Goal: Task Accomplishment & Management: Use online tool/utility

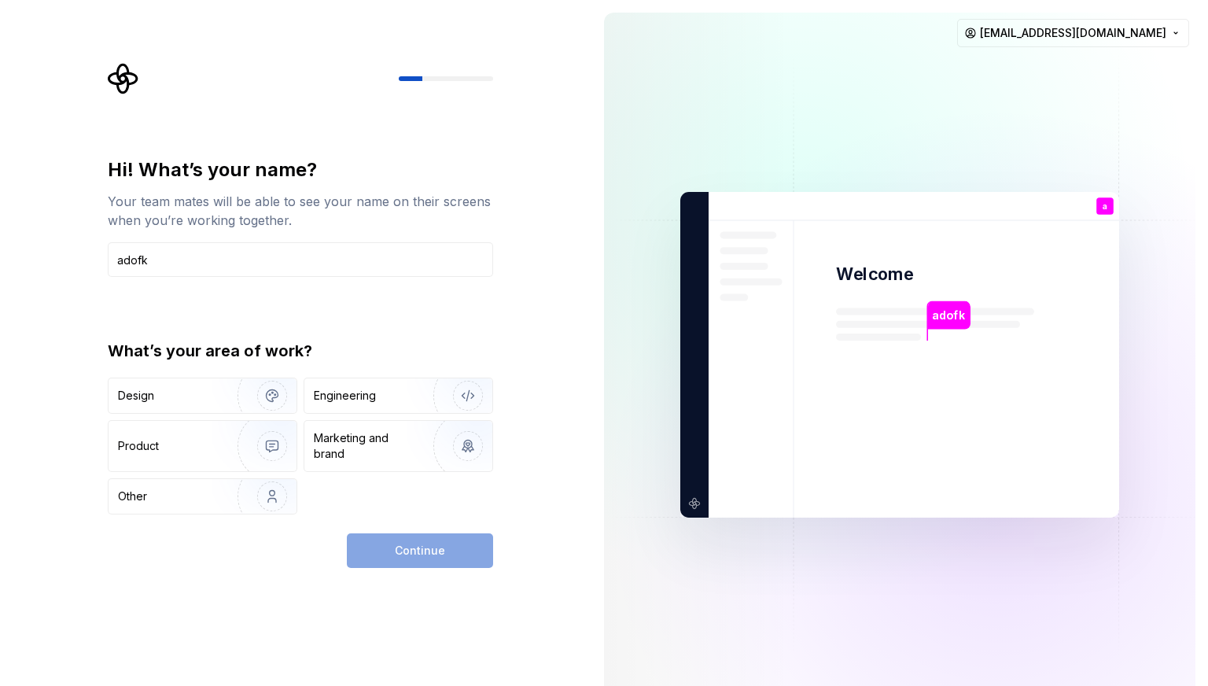
type input "adofk"
type button "Design"
click at [239, 479] on img "button" at bounding box center [262, 496] width 101 height 105
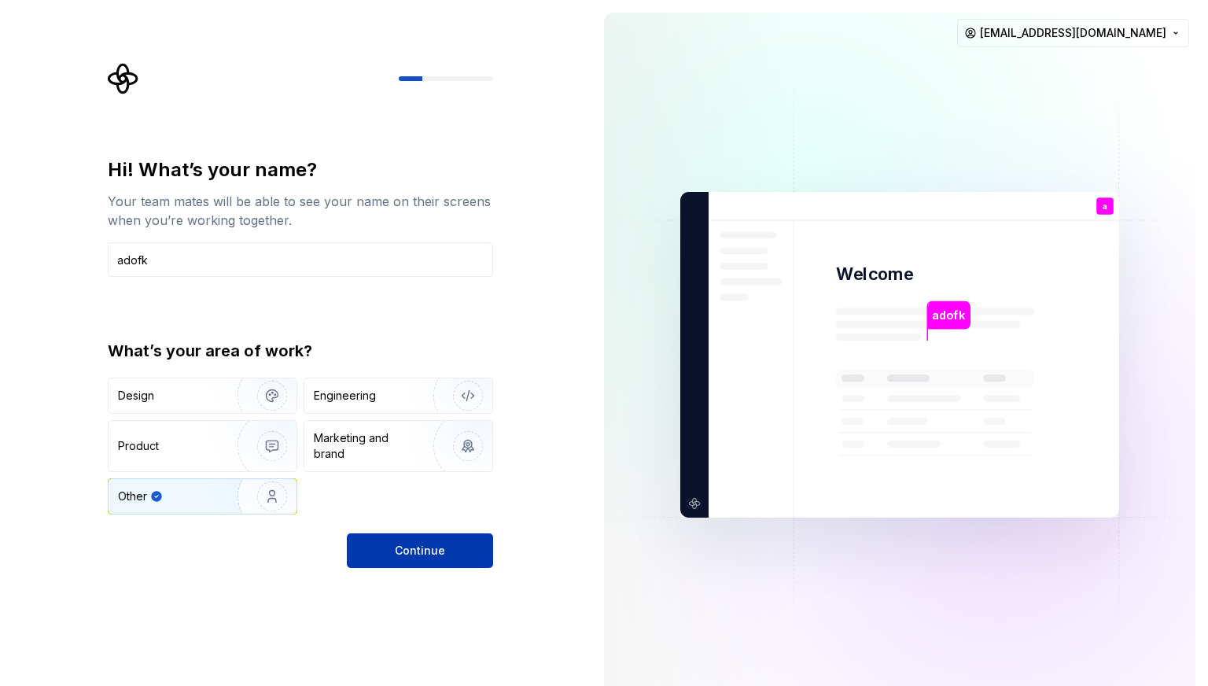
click at [374, 540] on button "Continue" at bounding box center [420, 550] width 146 height 35
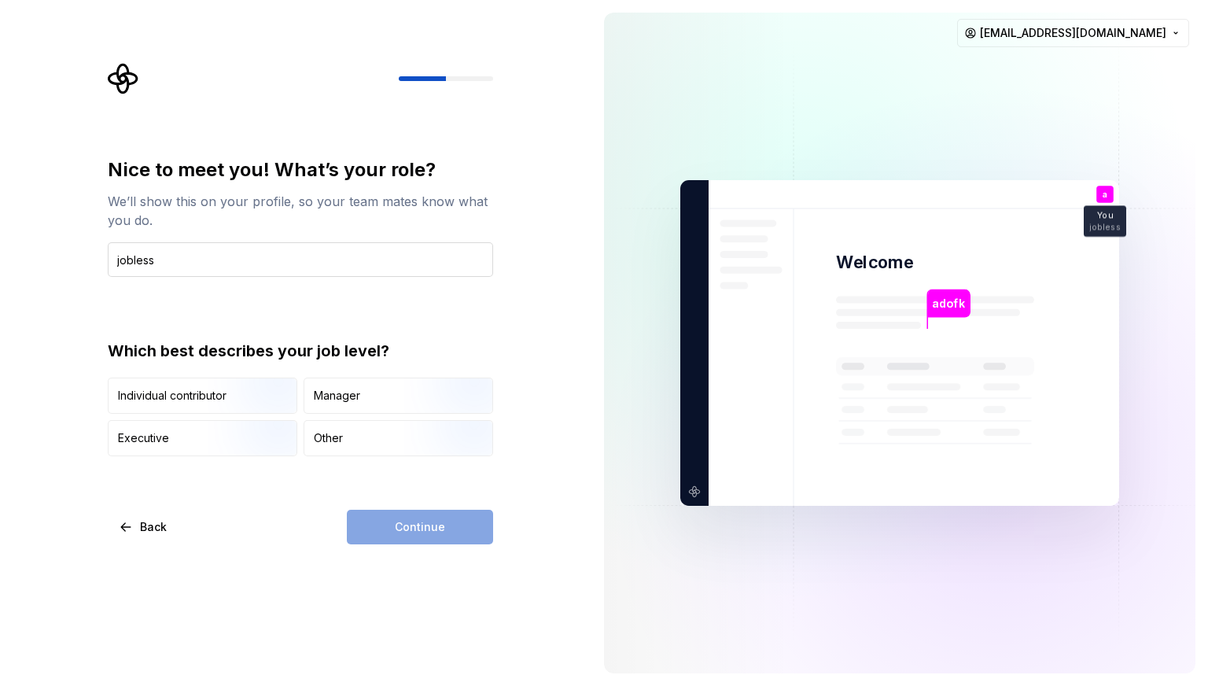
type input "jobless"
type button "IndividualContributor"
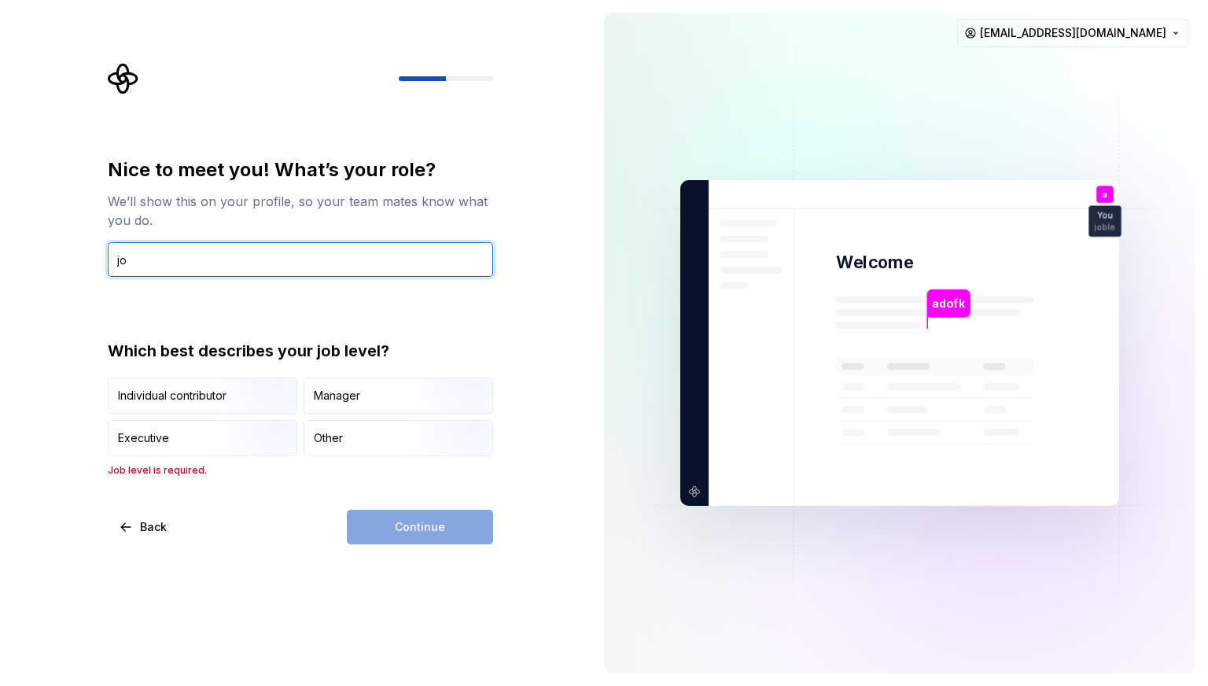
type input "j"
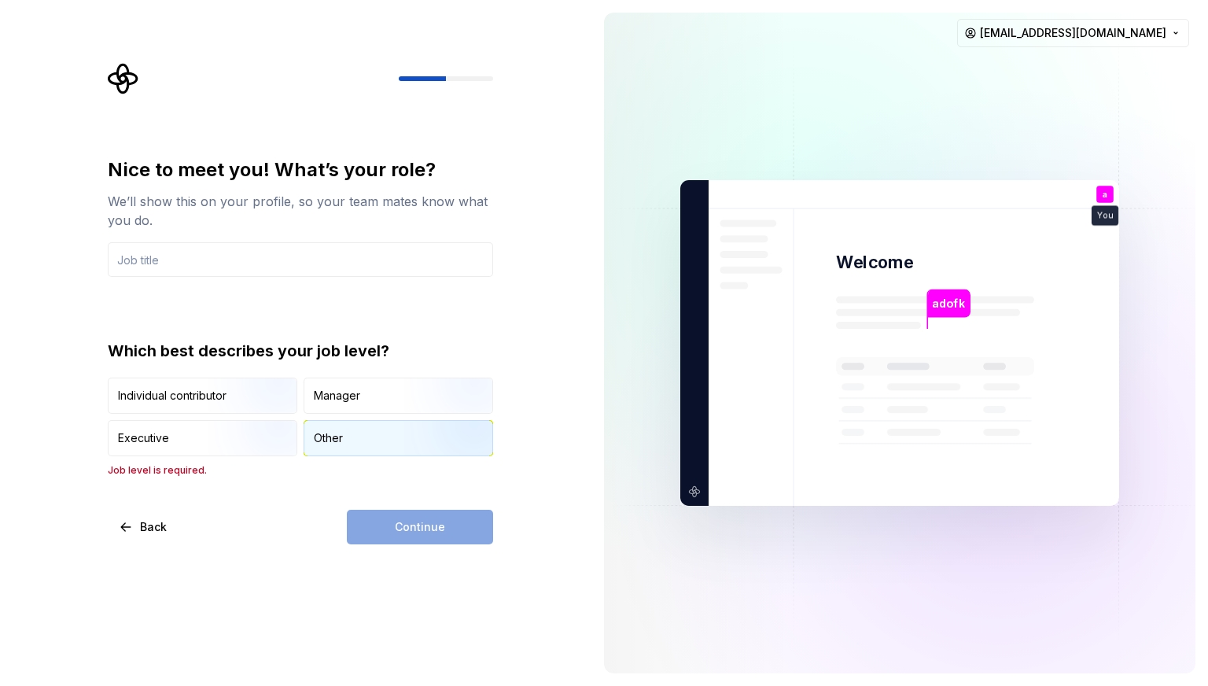
click at [337, 452] on div "Other" at bounding box center [398, 438] width 188 height 35
click at [378, 518] on div "Continue" at bounding box center [420, 527] width 146 height 35
click at [321, 274] on input "text" at bounding box center [300, 259] width 385 height 35
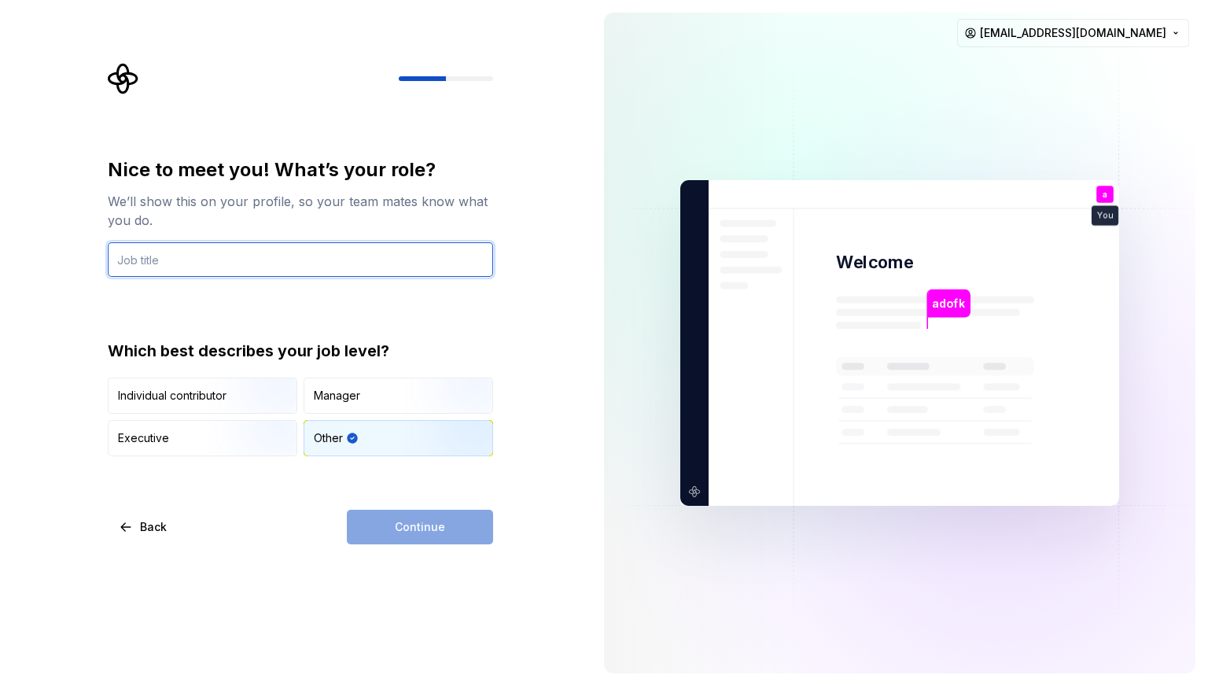
type input "jobless"
type button "Other"
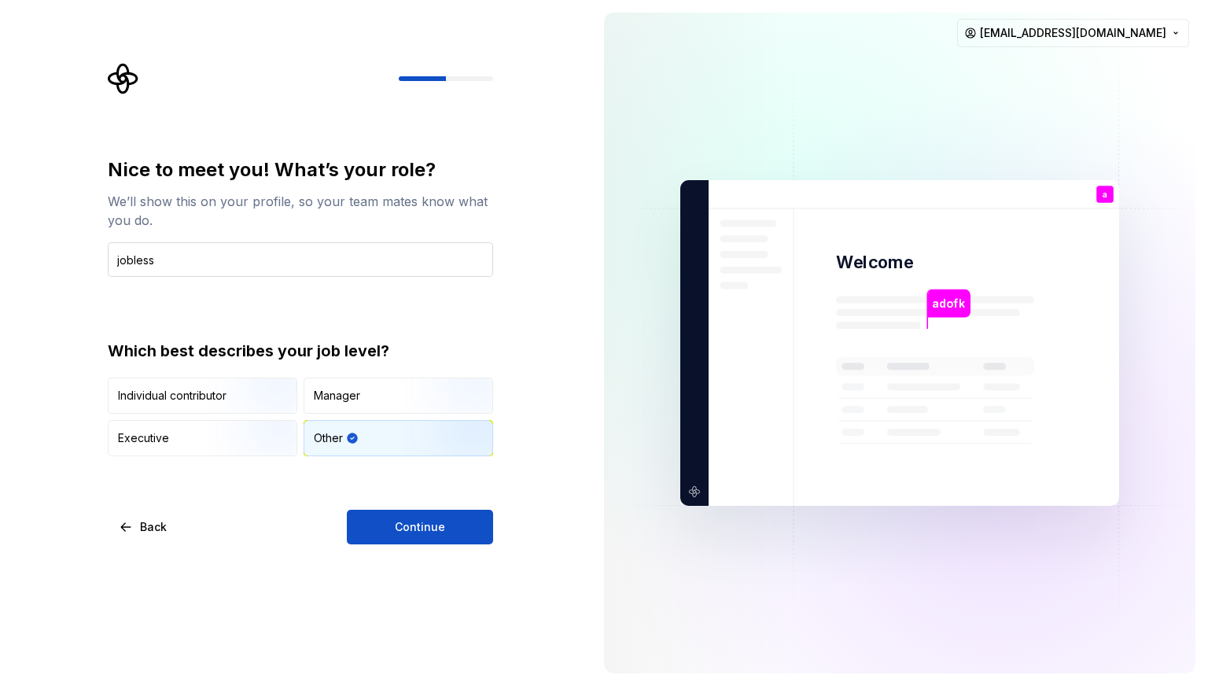
click at [347, 510] on button "Continue" at bounding box center [420, 527] width 146 height 35
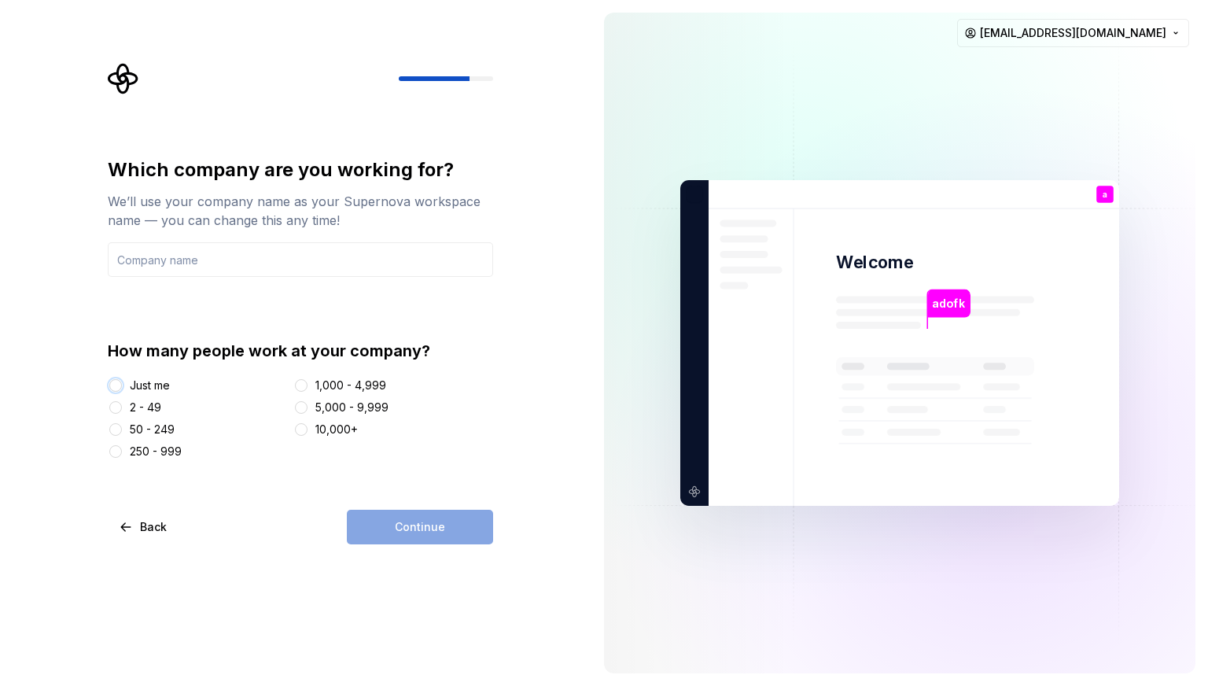
type button "Just me"
click at [109, 379] on button "Just me" at bounding box center [115, 385] width 13 height 13
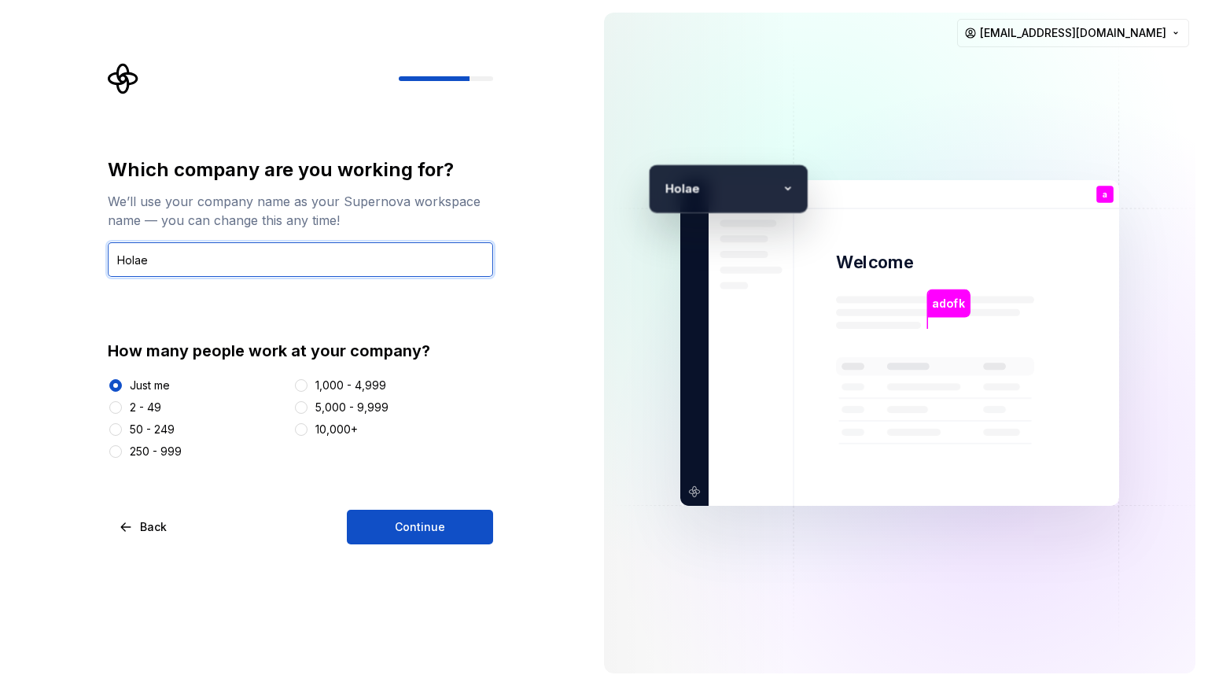
type input "Holae"
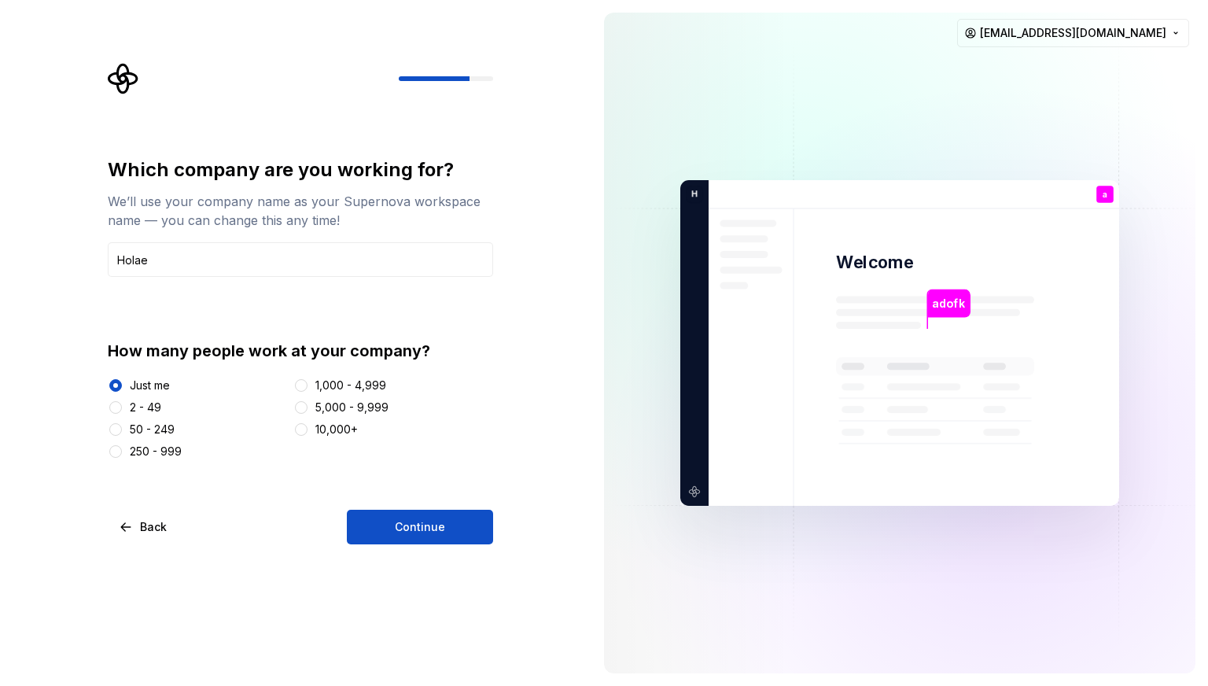
click at [347, 510] on button "Continue" at bounding box center [420, 527] width 146 height 35
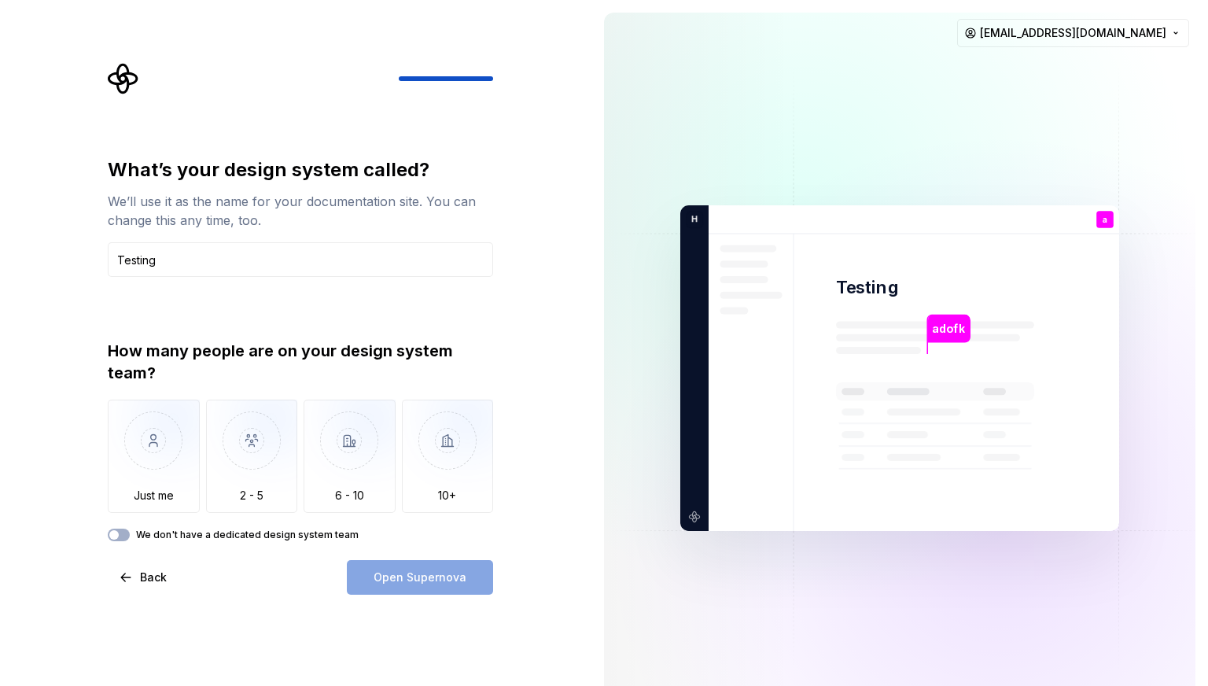
type input "Testing"
type button "Only one person"
click at [108, 400] on button "Just me" at bounding box center [154, 456] width 92 height 113
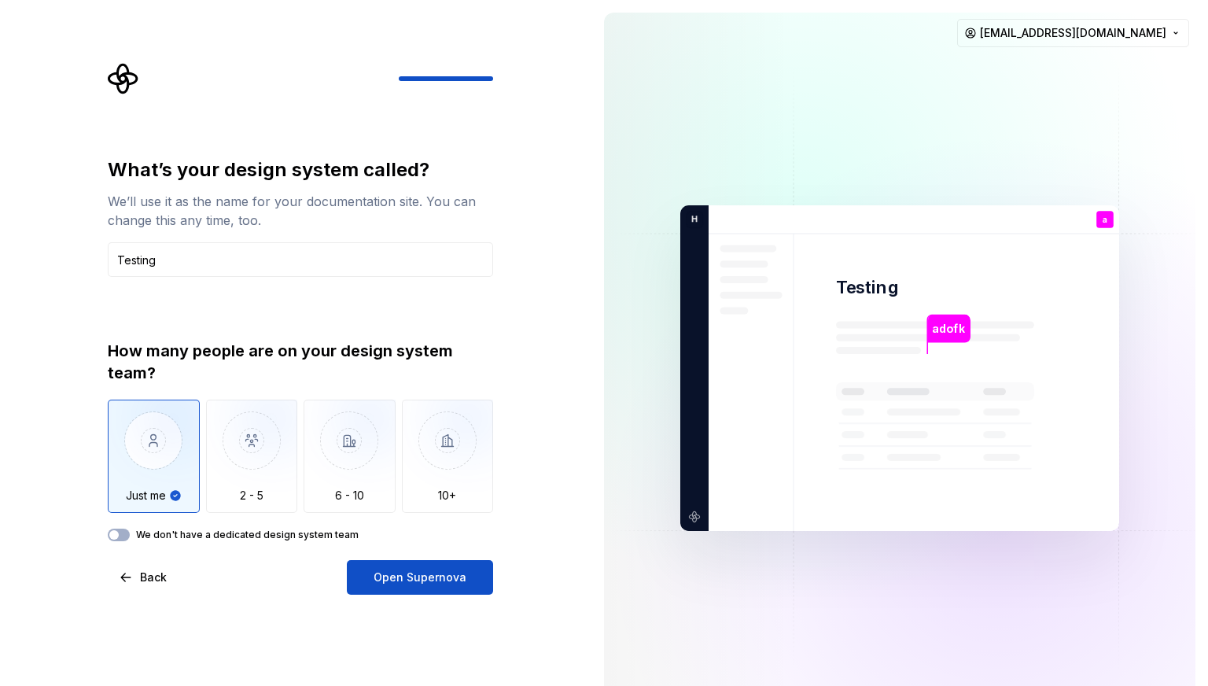
type button "on"
click at [347, 560] on button "Open Supernova" at bounding box center [420, 577] width 146 height 35
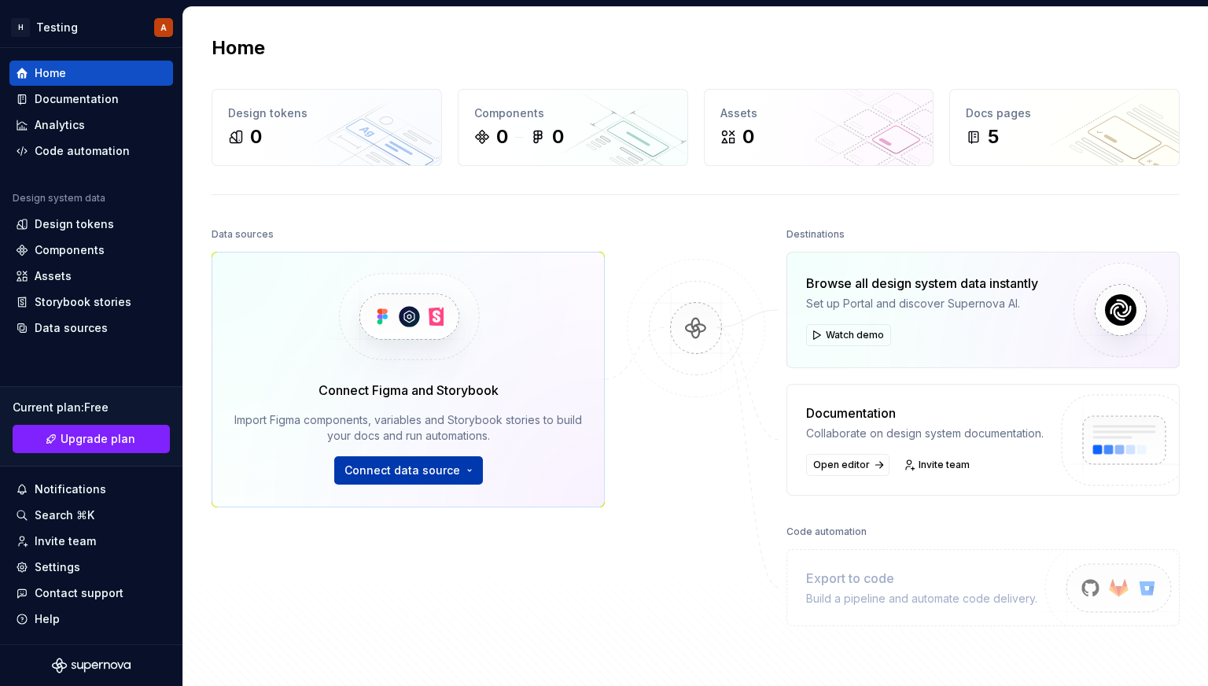
click at [409, 464] on span "Connect data source" at bounding box center [403, 471] width 116 height 16
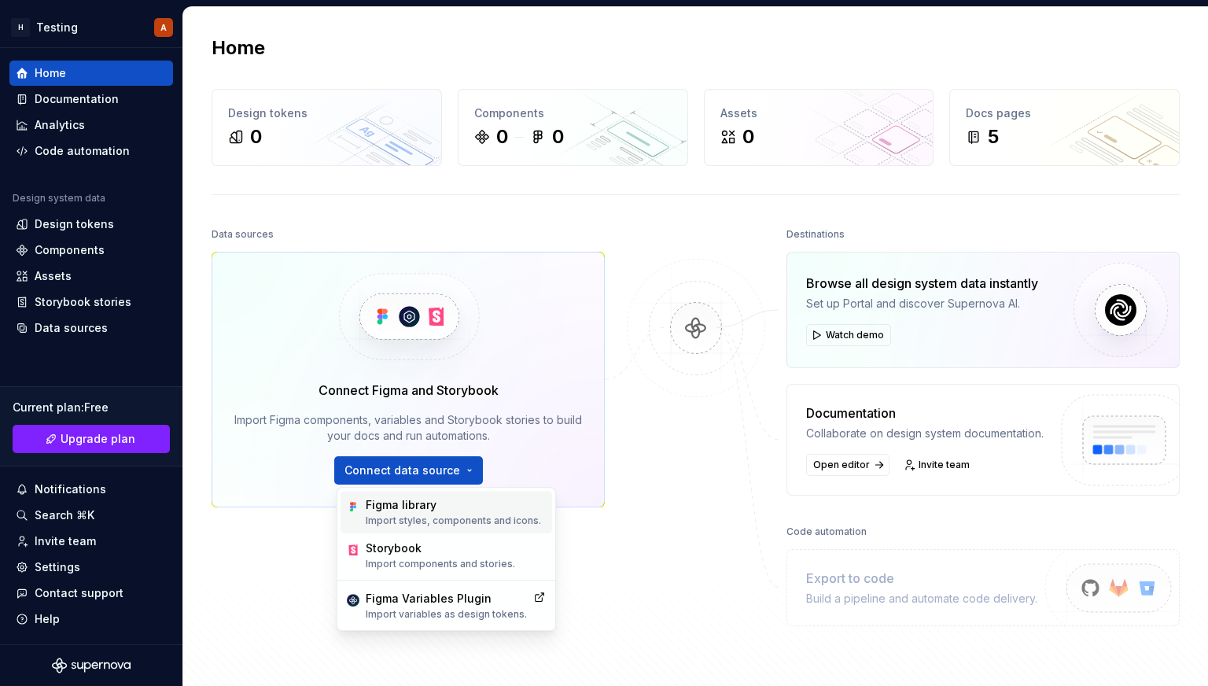
click at [399, 513] on div "Figma library Import styles, components and icons." at bounding box center [453, 512] width 175 height 30
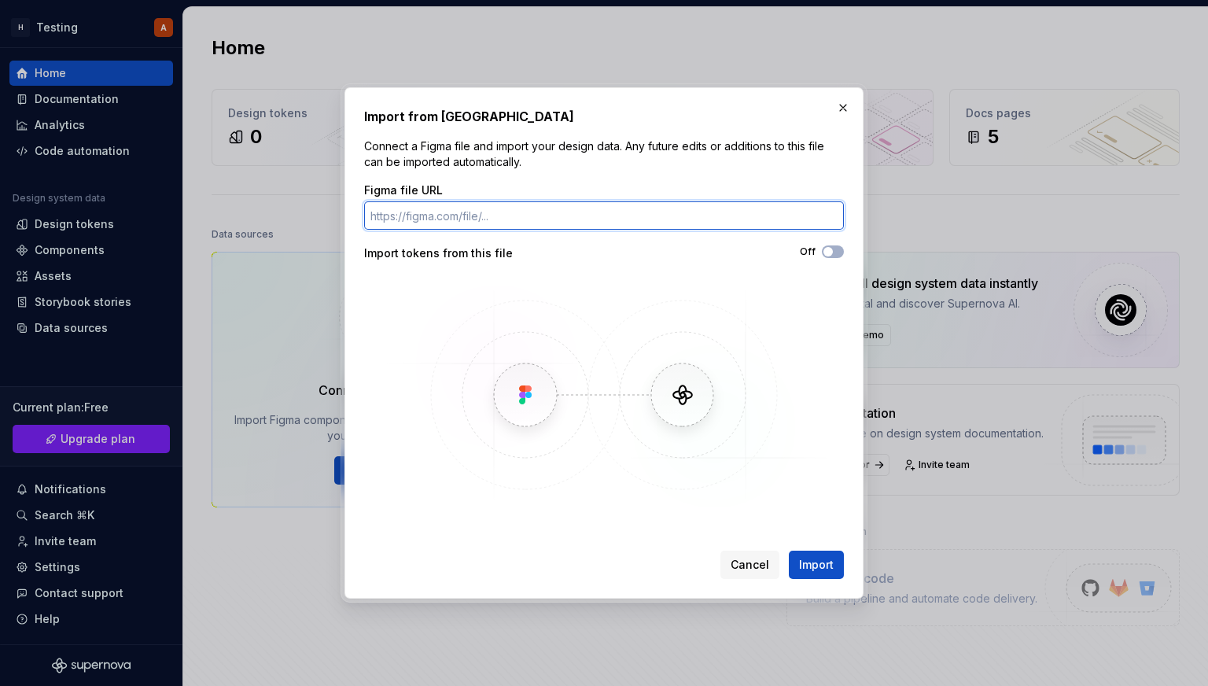
paste input "https://www.figma.com/design/vQT6MRRGfguXmrDVFxSAEq/Untitled?node-id=21-274&t=6…"
type input "https://www.figma.com/design/vQT6MRRGfguXmrDVFxSAEq/Untitled?node-id=21-274&t=6…"
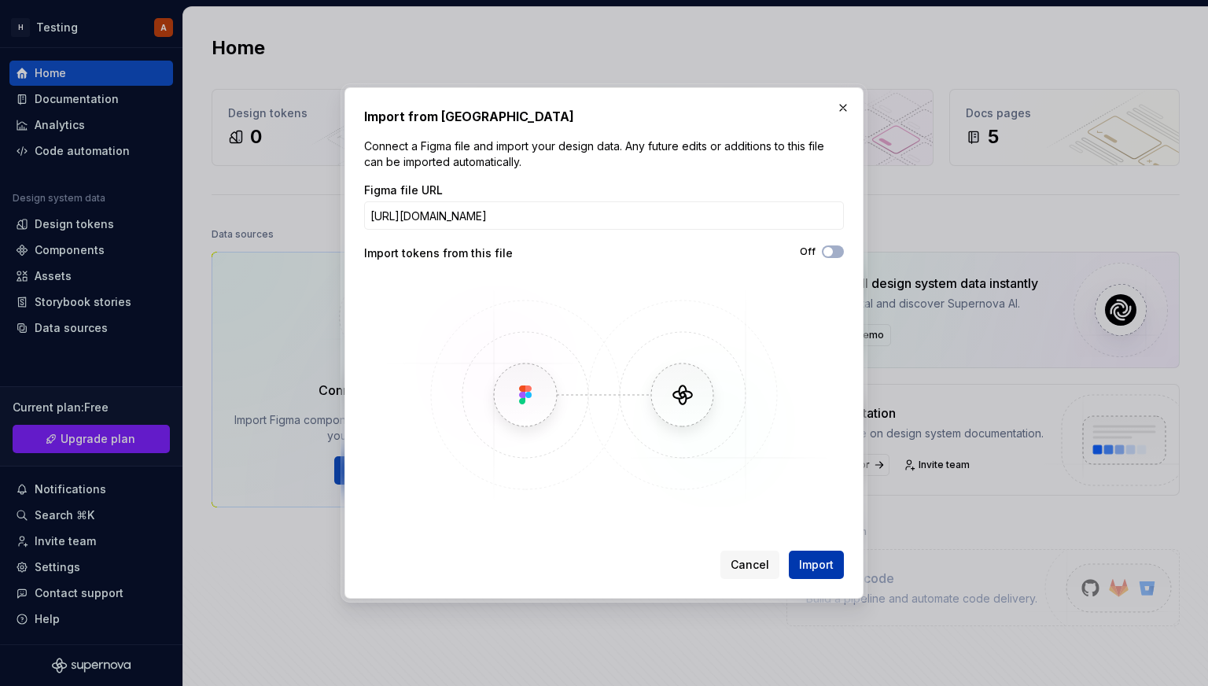
scroll to position [0, 0]
click at [822, 555] on button "Import" at bounding box center [816, 565] width 55 height 28
click at [822, 562] on span "Import" at bounding box center [816, 565] width 35 height 16
click at [817, 566] on span "Import" at bounding box center [816, 565] width 35 height 16
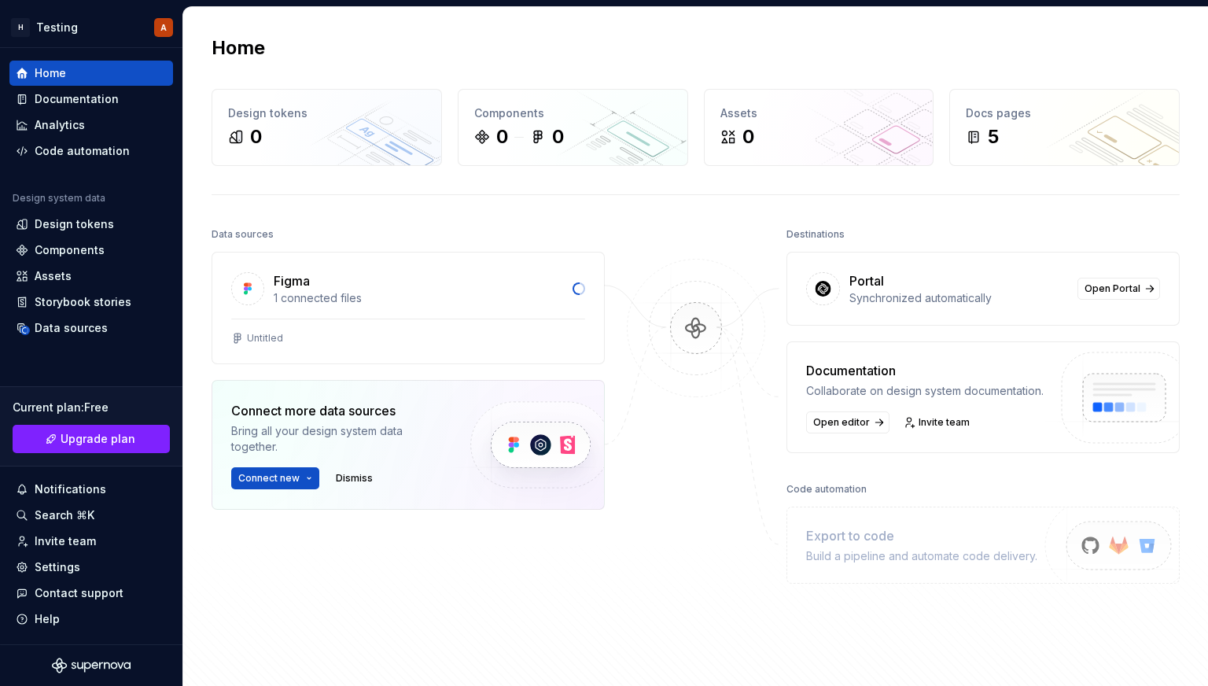
click at [820, 286] on img at bounding box center [823, 289] width 17 height 16
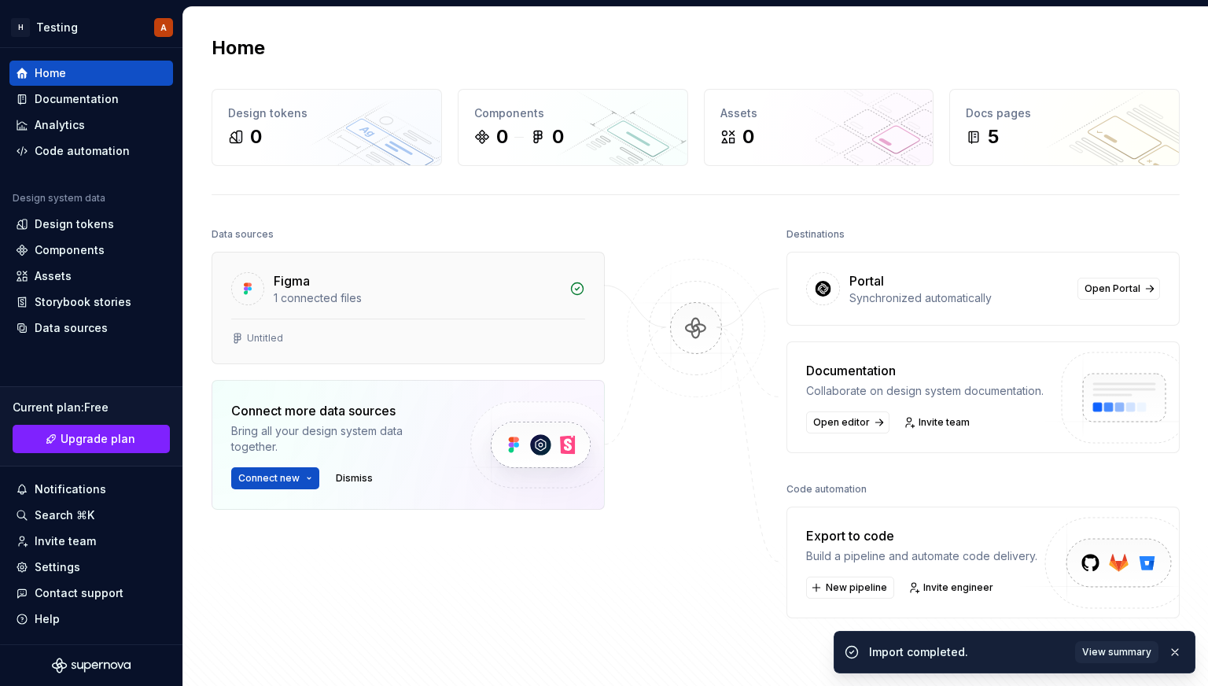
click at [283, 337] on div "Untitled" at bounding box center [408, 338] width 354 height 13
click at [315, 334] on div "Untitled" at bounding box center [408, 338] width 354 height 13
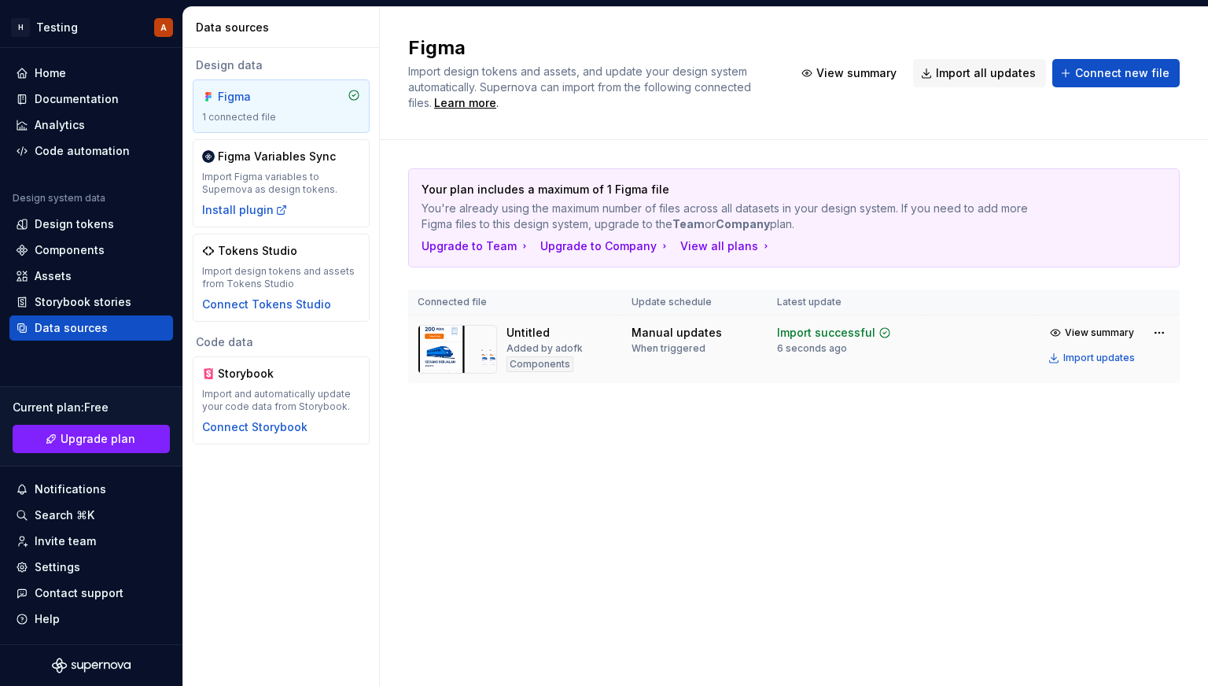
click at [611, 345] on div "Untitled Added by adofk Components" at bounding box center [515, 349] width 195 height 49
click at [1161, 337] on html "H Testing A Home Documentation Analytics Code automation Design system data Des…" at bounding box center [604, 343] width 1208 height 686
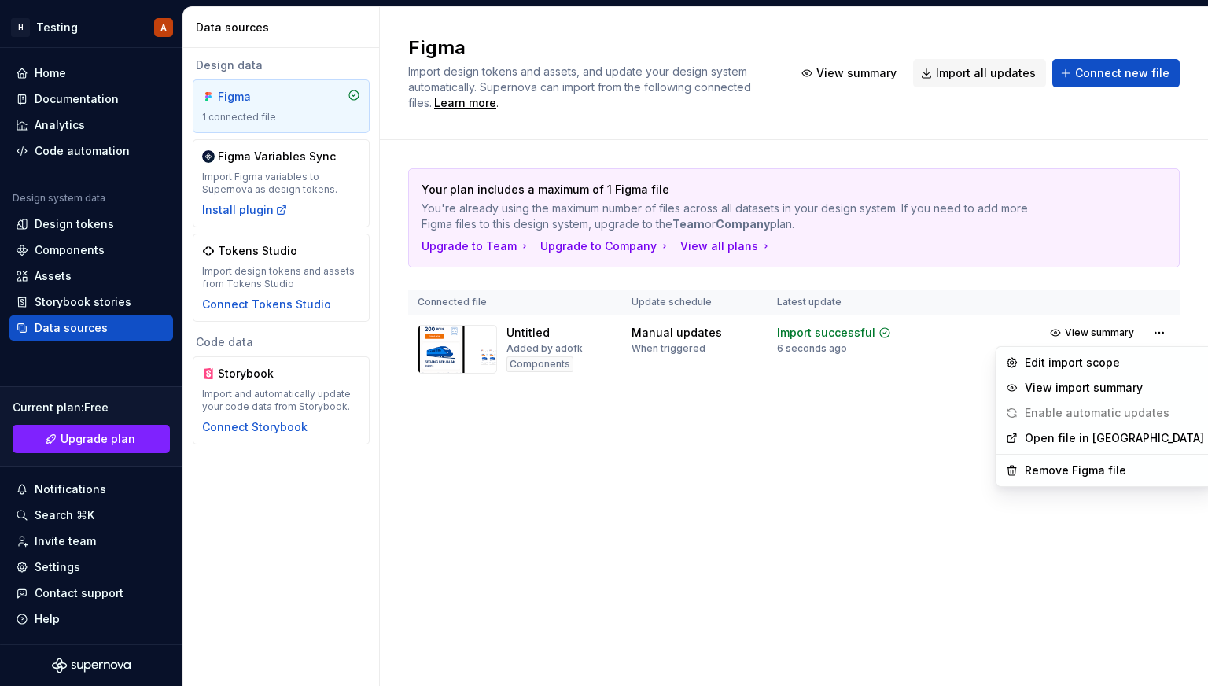
click at [725, 325] on html "H Testing A Home Documentation Analytics Code automation Design system data Des…" at bounding box center [604, 343] width 1208 height 686
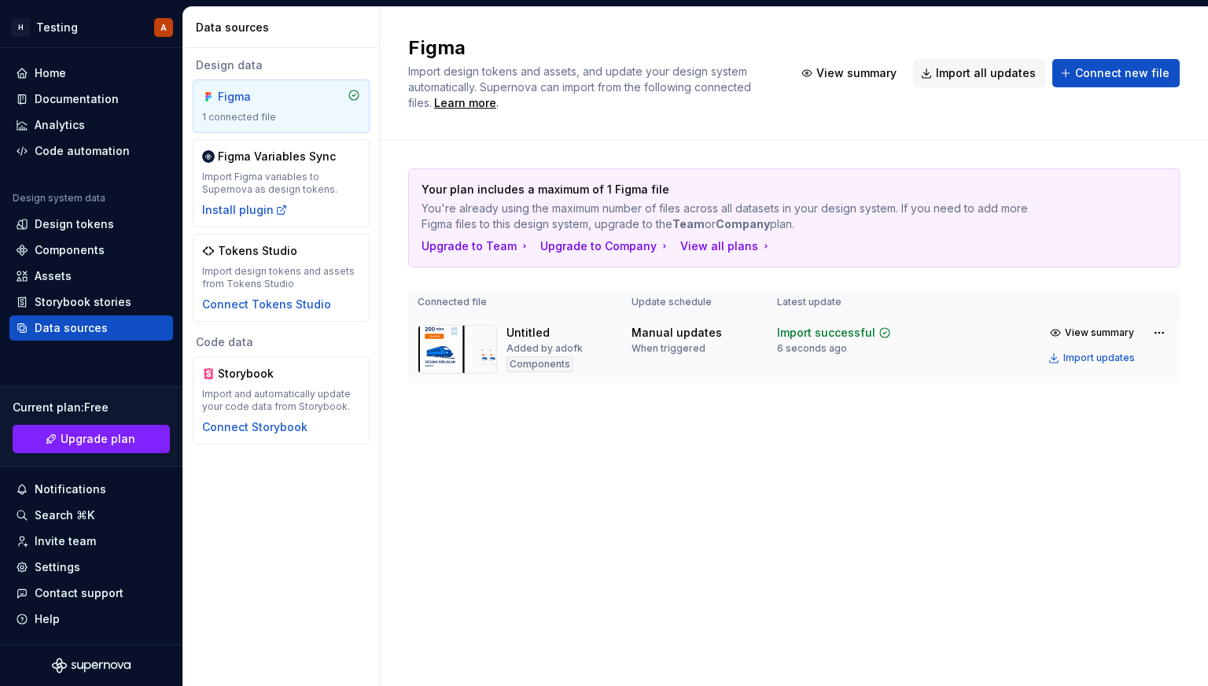
click at [680, 352] on div "When triggered" at bounding box center [669, 348] width 74 height 13
click at [437, 337] on img at bounding box center [457, 349] width 79 height 49
click at [472, 341] on img at bounding box center [457, 349] width 79 height 49
click at [529, 332] on div "Untitled" at bounding box center [528, 333] width 43 height 16
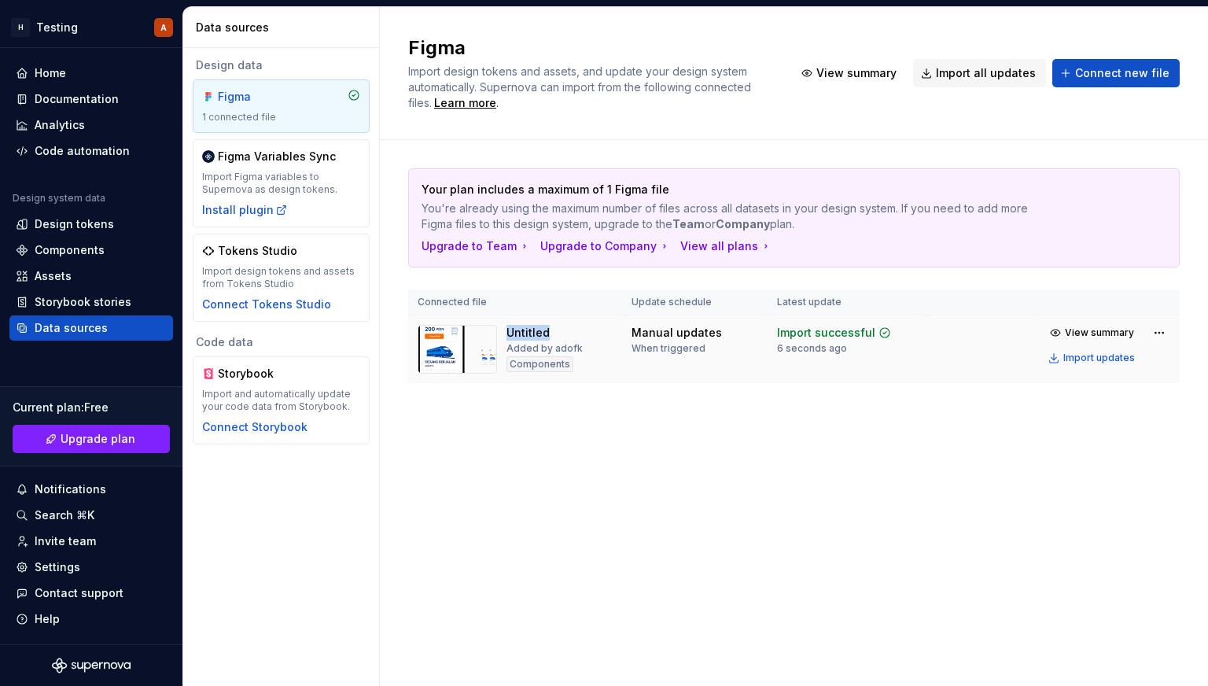
drag, startPoint x: 529, startPoint y: 332, endPoint x: 576, endPoint y: 331, distance: 47.2
click at [529, 332] on div "Untitled" at bounding box center [528, 333] width 43 height 16
click at [809, 348] on div "6 seconds ago" at bounding box center [812, 348] width 70 height 13
click at [1115, 341] on button "View summary" at bounding box center [1093, 333] width 98 height 22
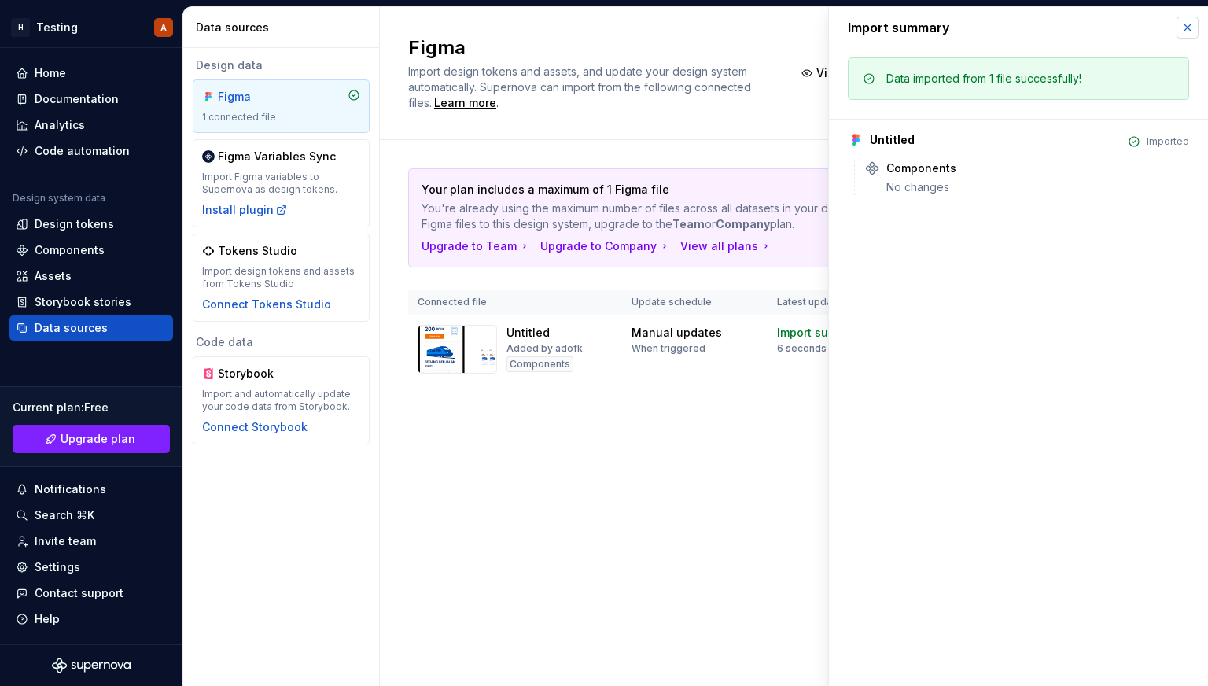
click at [1185, 35] on button "button" at bounding box center [1188, 28] width 22 height 22
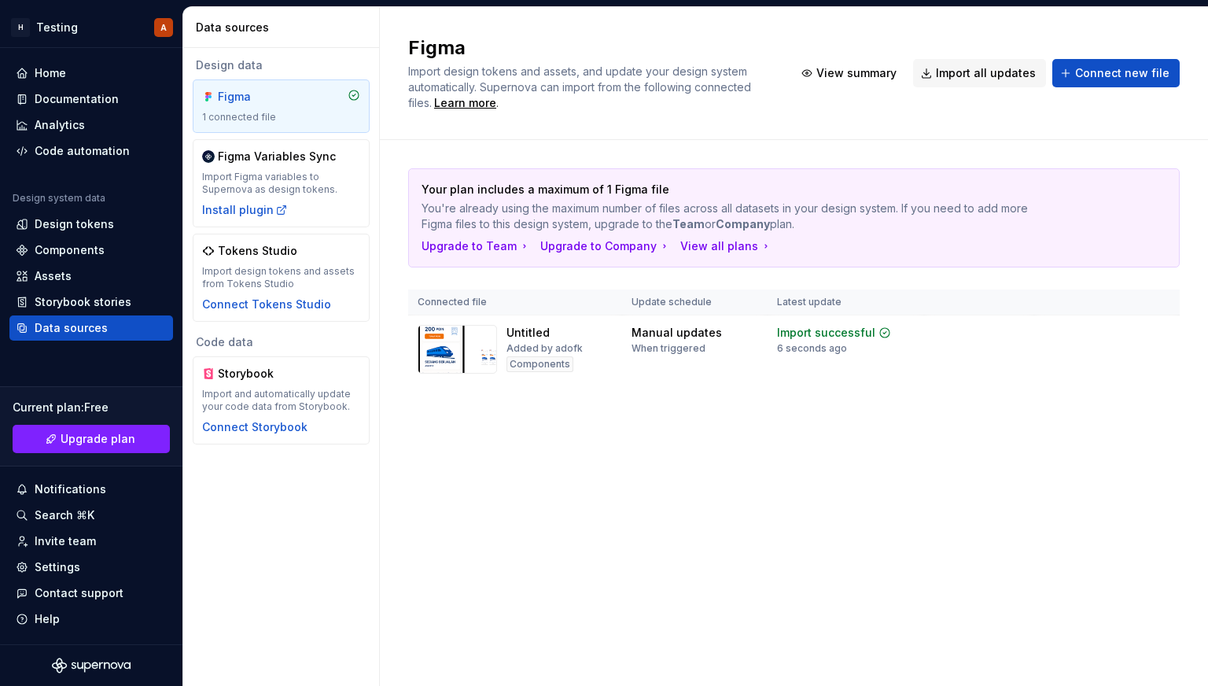
click at [598, 466] on div "Figma Import design tokens and assets, and update your design system automatica…" at bounding box center [794, 346] width 828 height 679
click at [1160, 334] on html "H Testing A Home Documentation Analytics Code automation Design system data Des…" at bounding box center [604, 343] width 1208 height 686
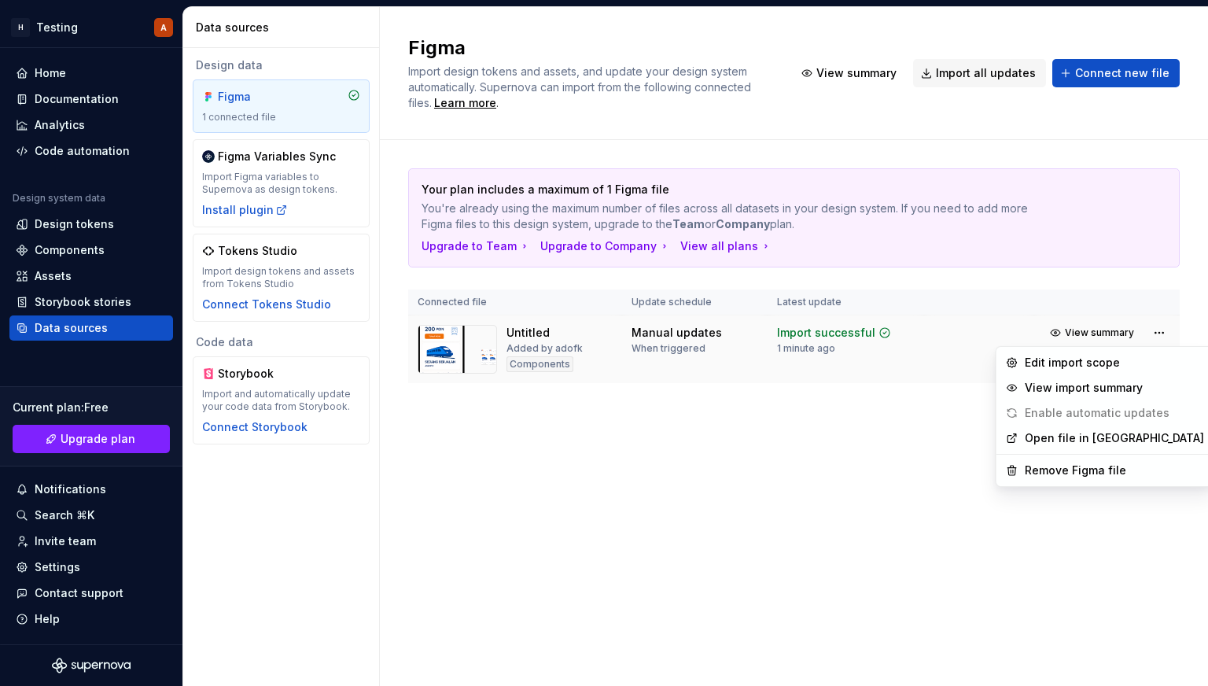
click at [593, 387] on html "H Testing A Home Documentation Analytics Code automation Design system data Des…" at bounding box center [604, 343] width 1208 height 686
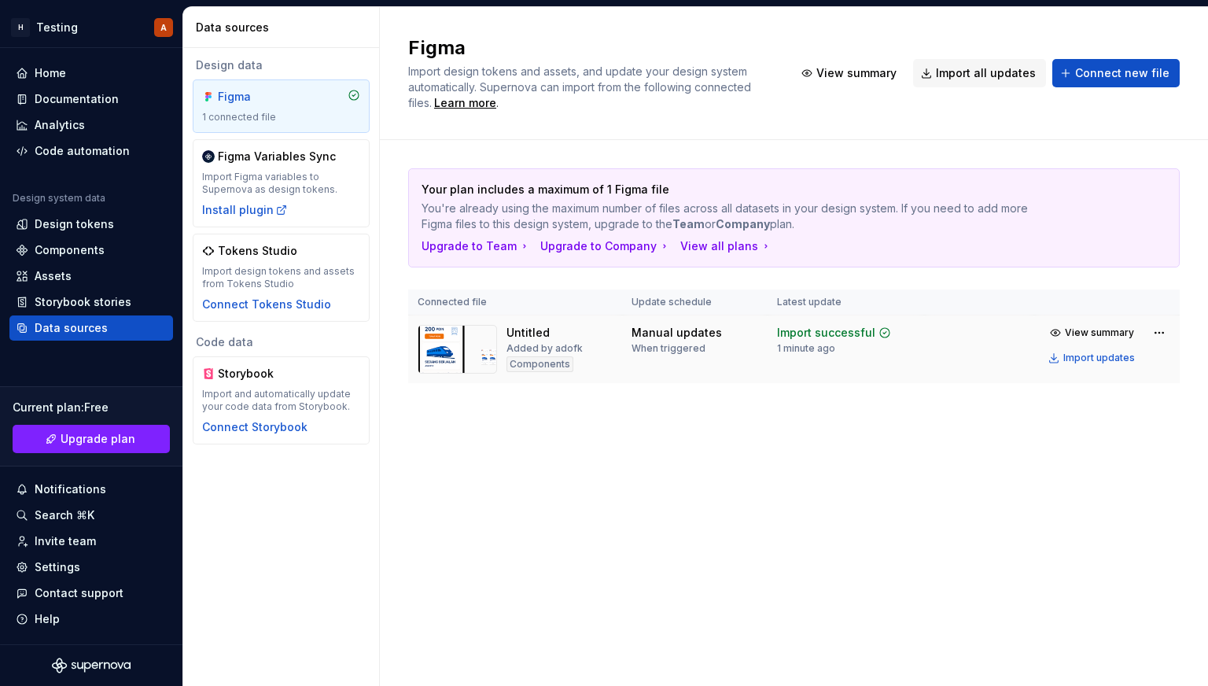
drag, startPoint x: 511, startPoint y: 363, endPoint x: 529, endPoint y: 363, distance: 17.3
click at [511, 363] on div "Components" at bounding box center [540, 364] width 67 height 16
click at [529, 363] on div "Components" at bounding box center [540, 364] width 67 height 16
click at [549, 342] on div "Added by adofk" at bounding box center [545, 348] width 76 height 13
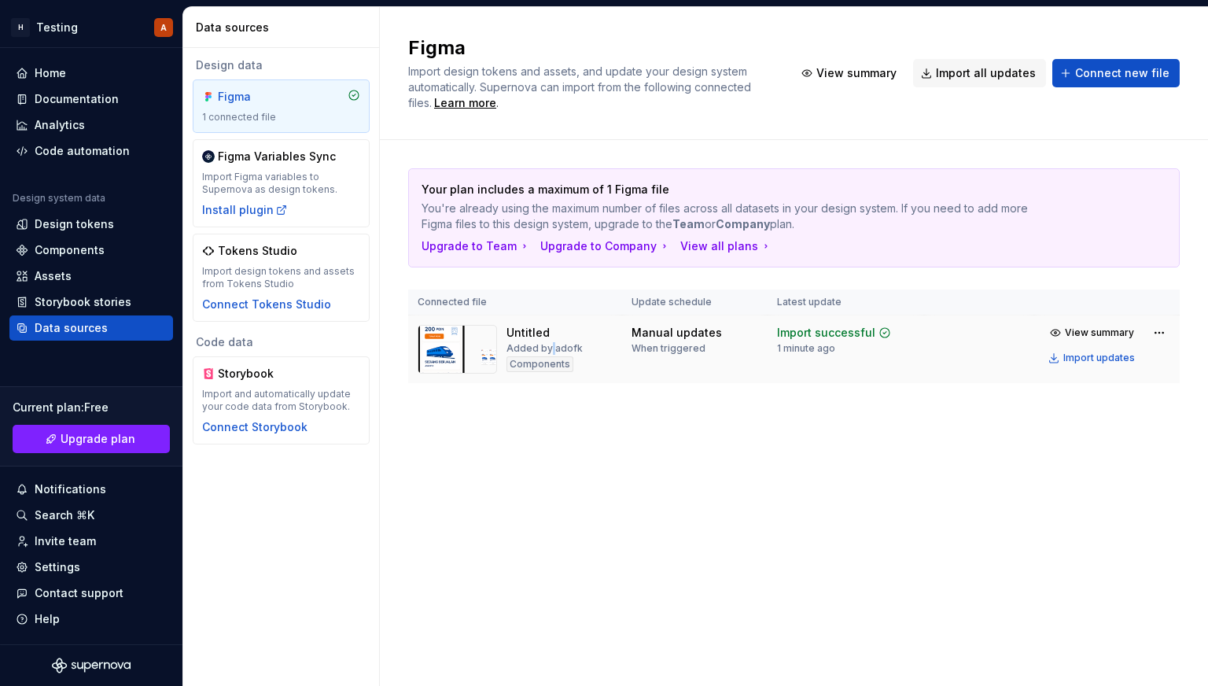
click at [549, 342] on div "Added by adofk" at bounding box center [545, 348] width 76 height 13
click at [522, 340] on div "Untitled Added by adofk Components" at bounding box center [545, 349] width 76 height 49
click at [528, 334] on div "Untitled" at bounding box center [528, 333] width 43 height 16
click at [710, 312] on th "Update schedule" at bounding box center [695, 302] width 146 height 26
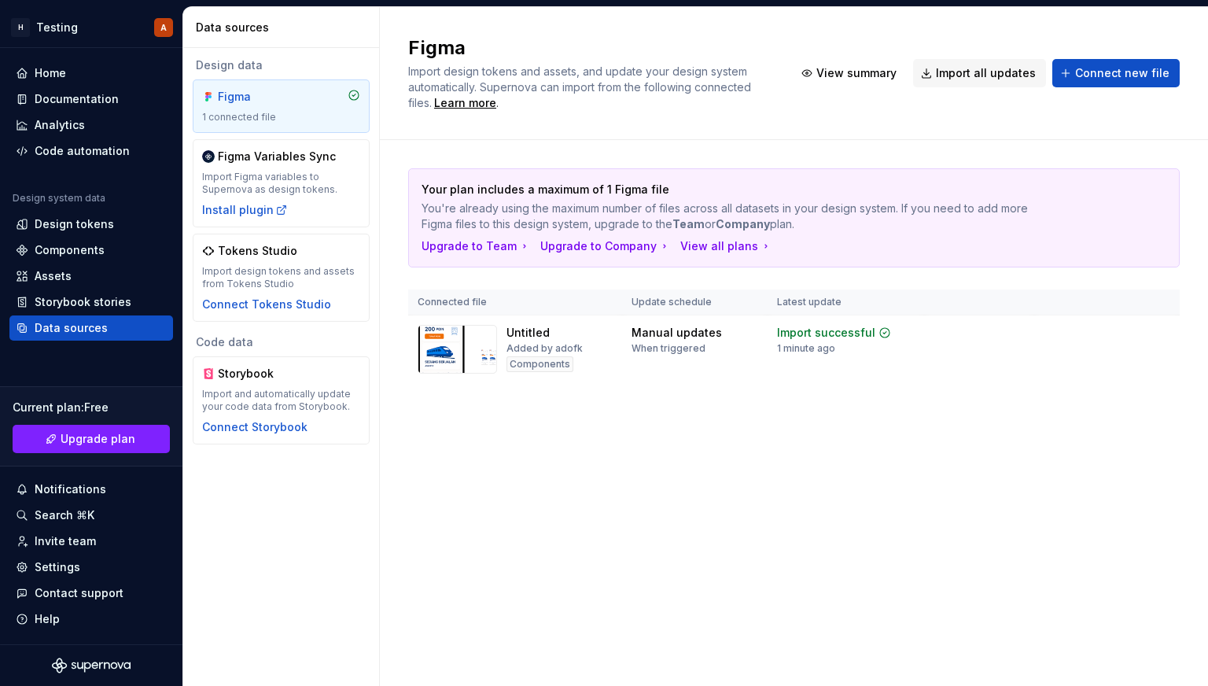
click at [710, 312] on th "Update schedule" at bounding box center [695, 302] width 146 height 26
click at [1099, 354] on div "Import updates" at bounding box center [1100, 358] width 72 height 13
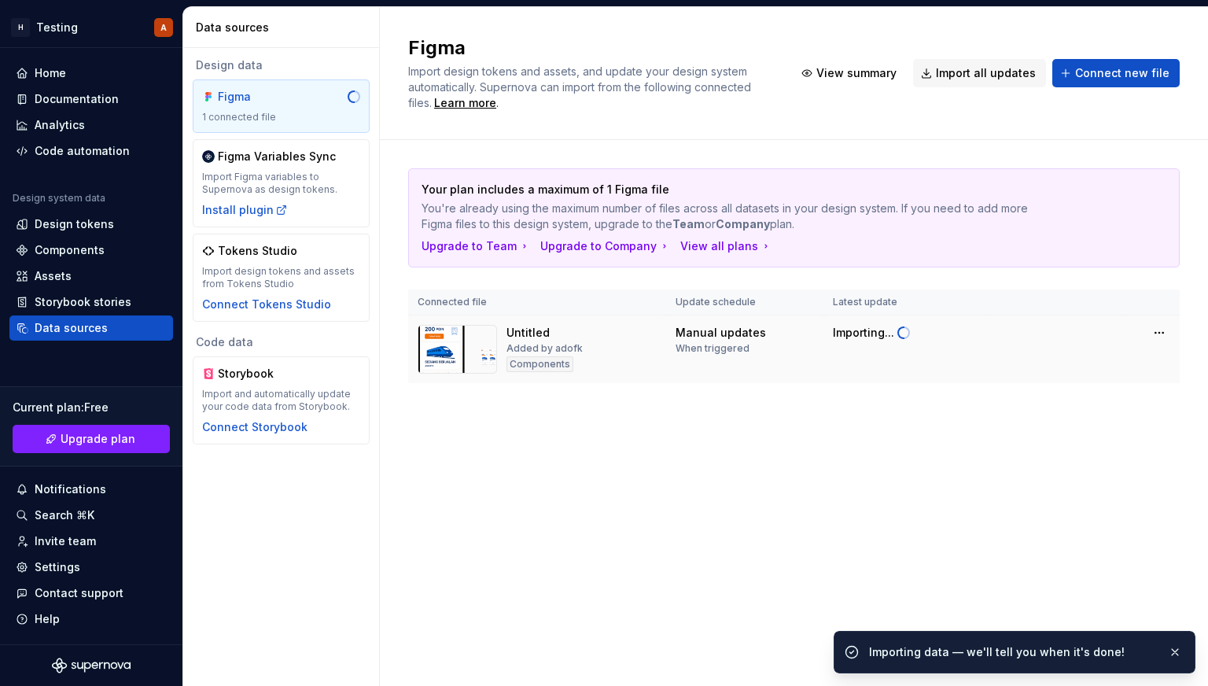
click at [960, 413] on div "Your plan includes a maximum of 1 Figma file You're already using the maximum n…" at bounding box center [794, 291] width 772 height 303
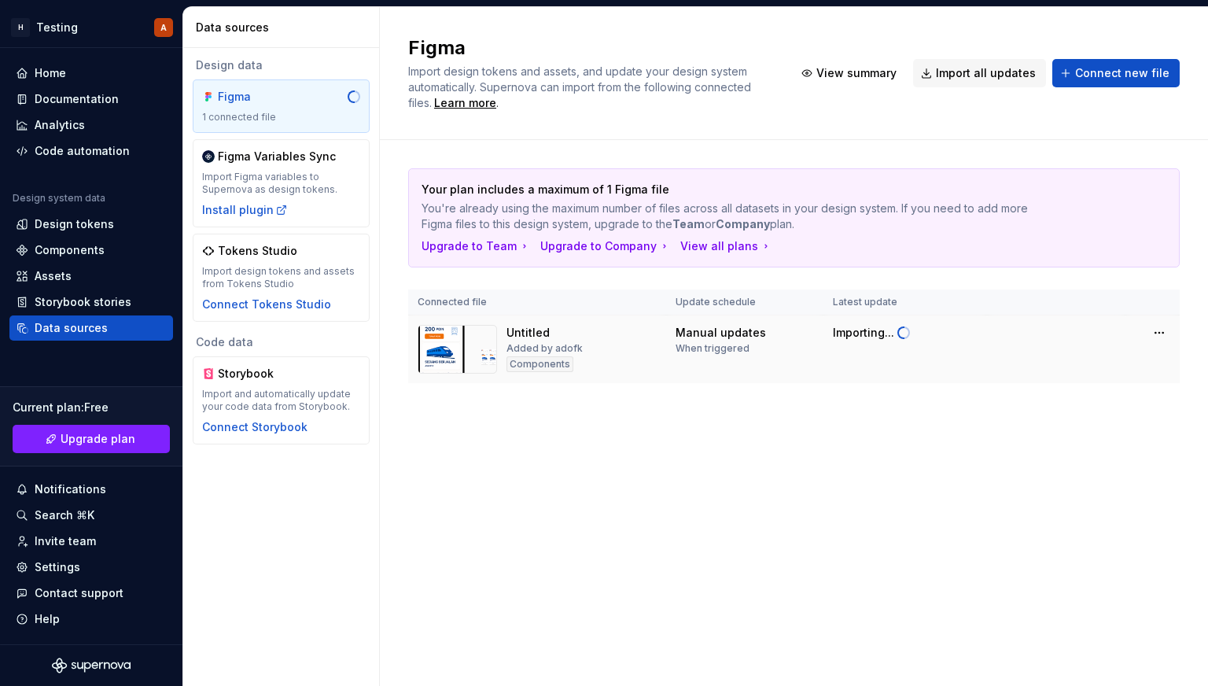
click at [913, 344] on td "Importing..." at bounding box center [906, 349] width 164 height 68
click at [958, 424] on div "Your plan includes a maximum of 1 Figma file You're already using the maximum n…" at bounding box center [794, 291] width 772 height 303
click at [935, 325] on tr "Untitled Added by adofk Components Manual updates When triggered Importing..." at bounding box center [794, 349] width 772 height 68
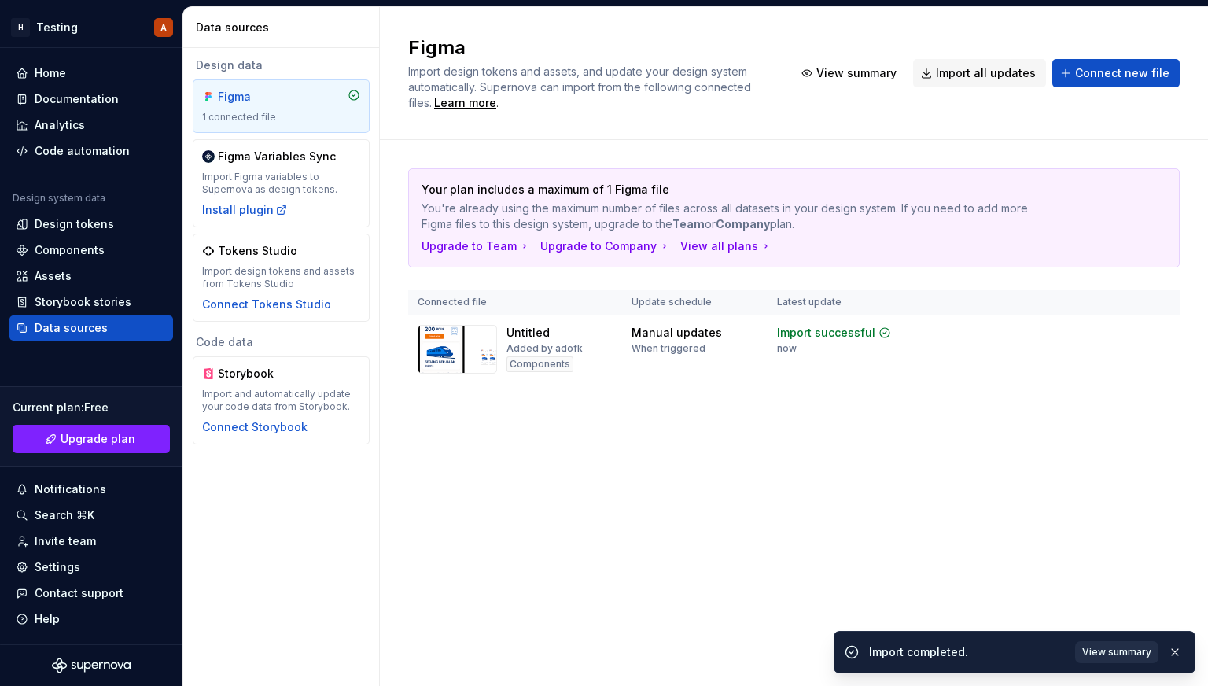
click at [1127, 647] on span "View summary" at bounding box center [1116, 652] width 69 height 13
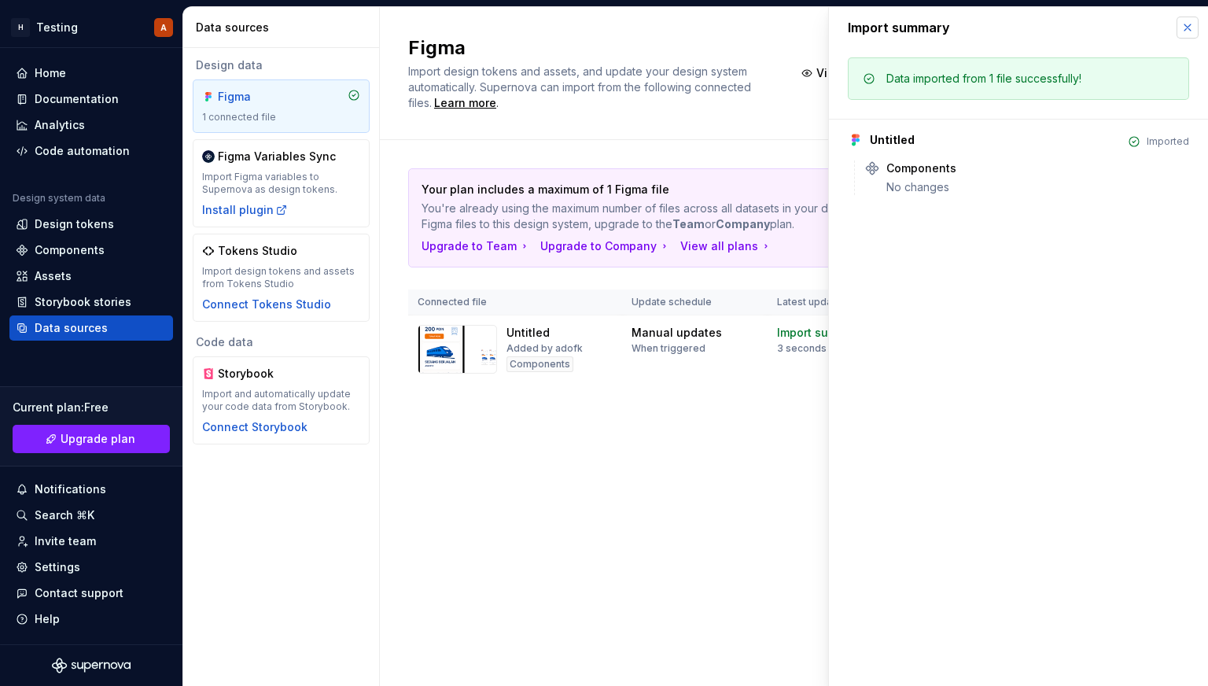
click at [1181, 28] on button "button" at bounding box center [1188, 28] width 22 height 22
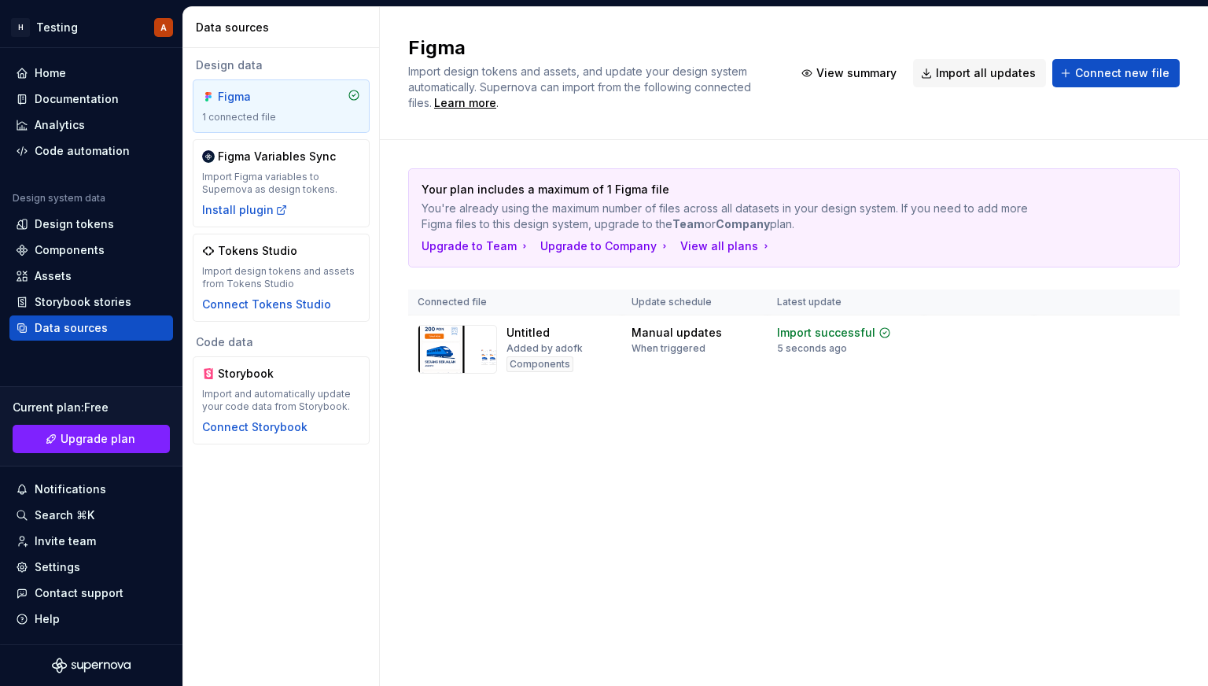
click at [1053, 357] on button "Import updates" at bounding box center [1093, 358] width 98 height 22
click at [1155, 334] on html "H Testing A Home Documentation Analytics Code automation Design system data Des…" at bounding box center [604, 343] width 1208 height 686
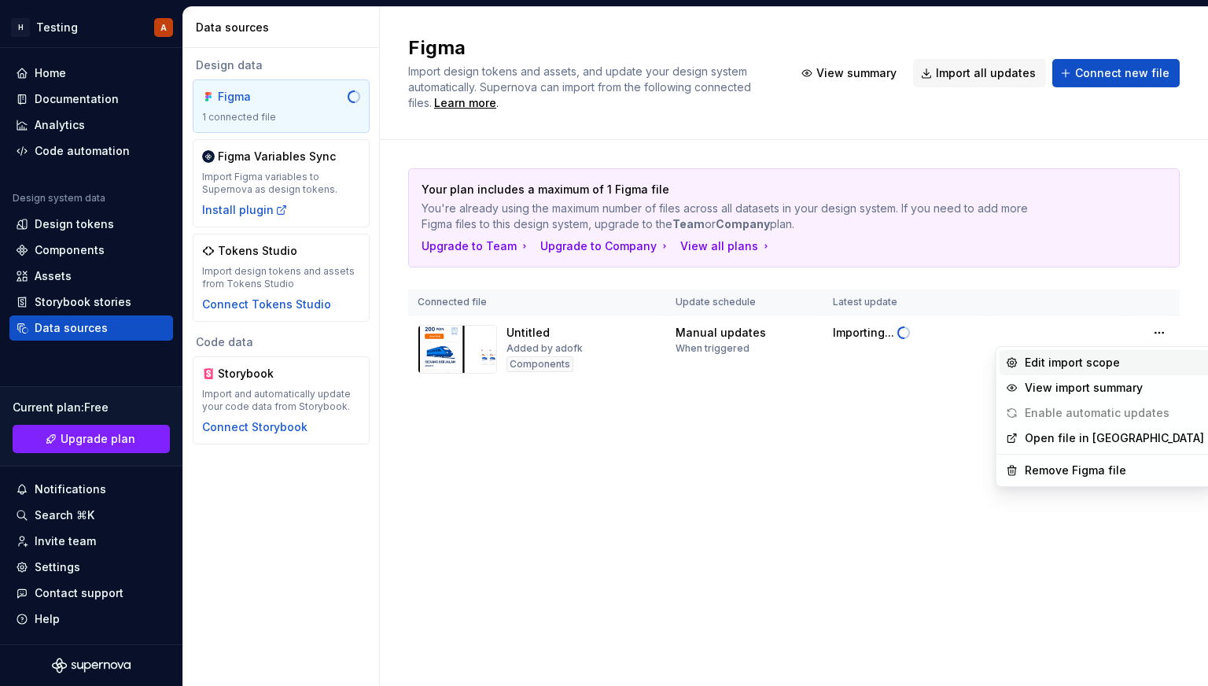
click at [1070, 360] on div "Edit import scope" at bounding box center [1114, 363] width 179 height 16
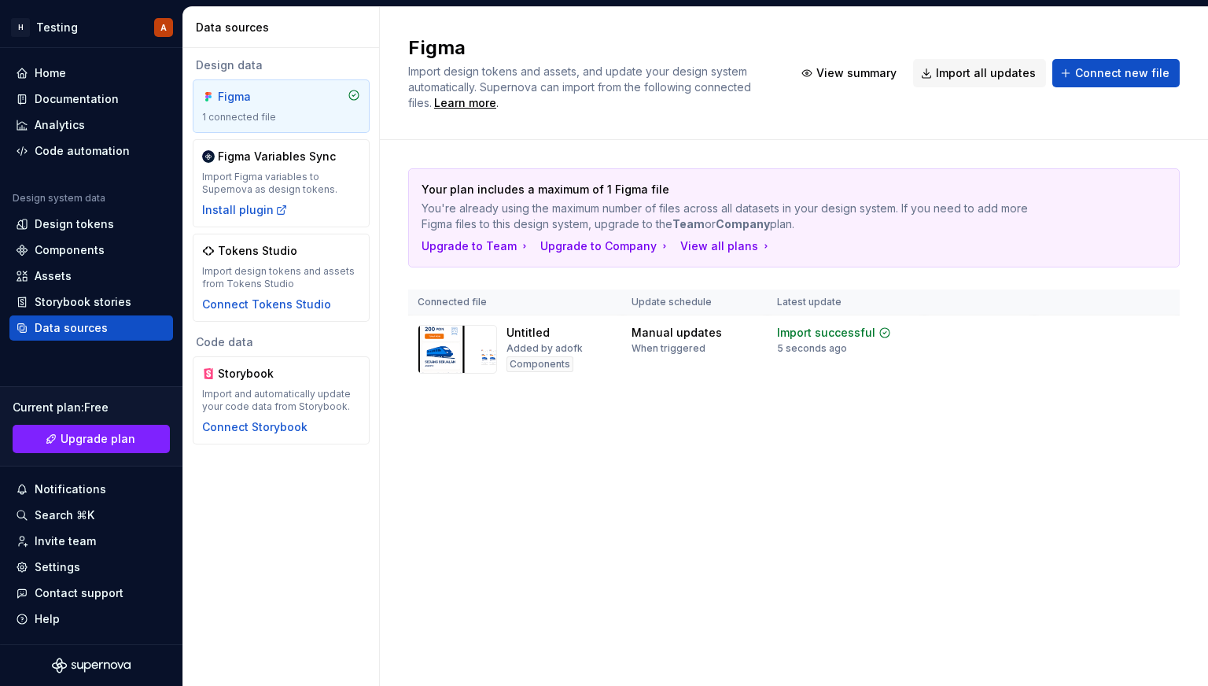
click at [802, 476] on div "Figma Import design tokens and assets, and update your design system automatica…" at bounding box center [794, 346] width 828 height 679
click at [79, 28] on html "H Testing A Home Documentation Analytics Code automation Design system data Des…" at bounding box center [604, 343] width 1208 height 686
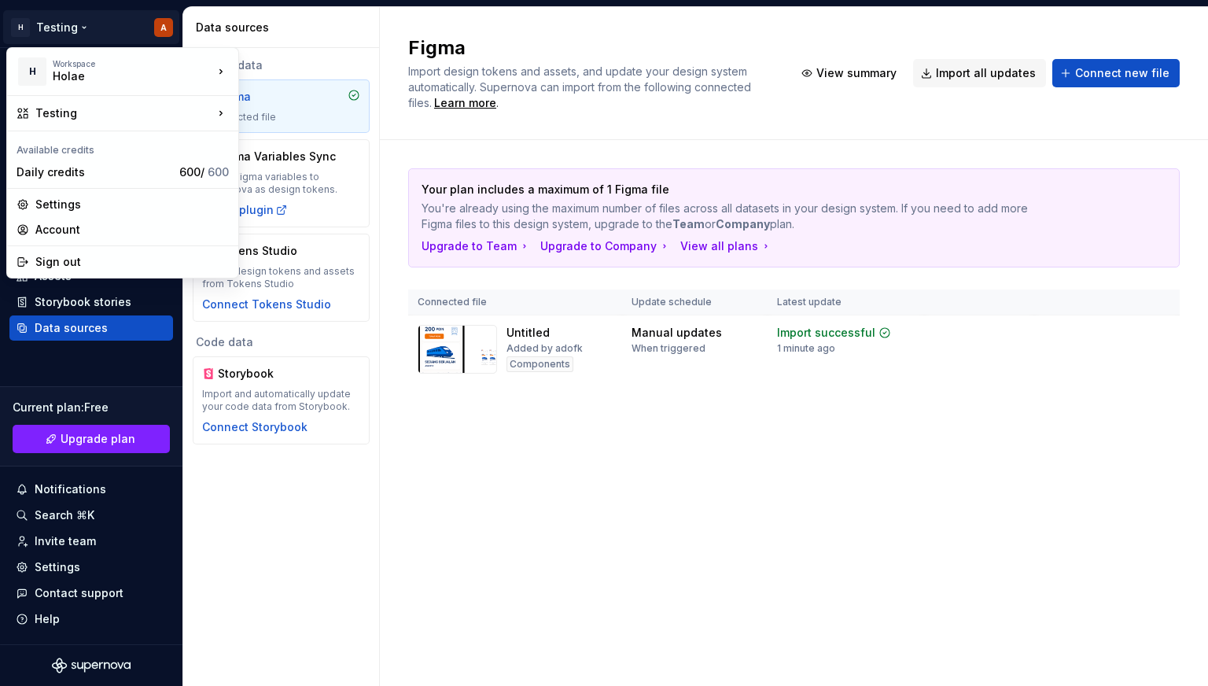
click at [400, 21] on html "H Testing A Home Documentation Analytics Code automation Design system data Des…" at bounding box center [604, 343] width 1208 height 686
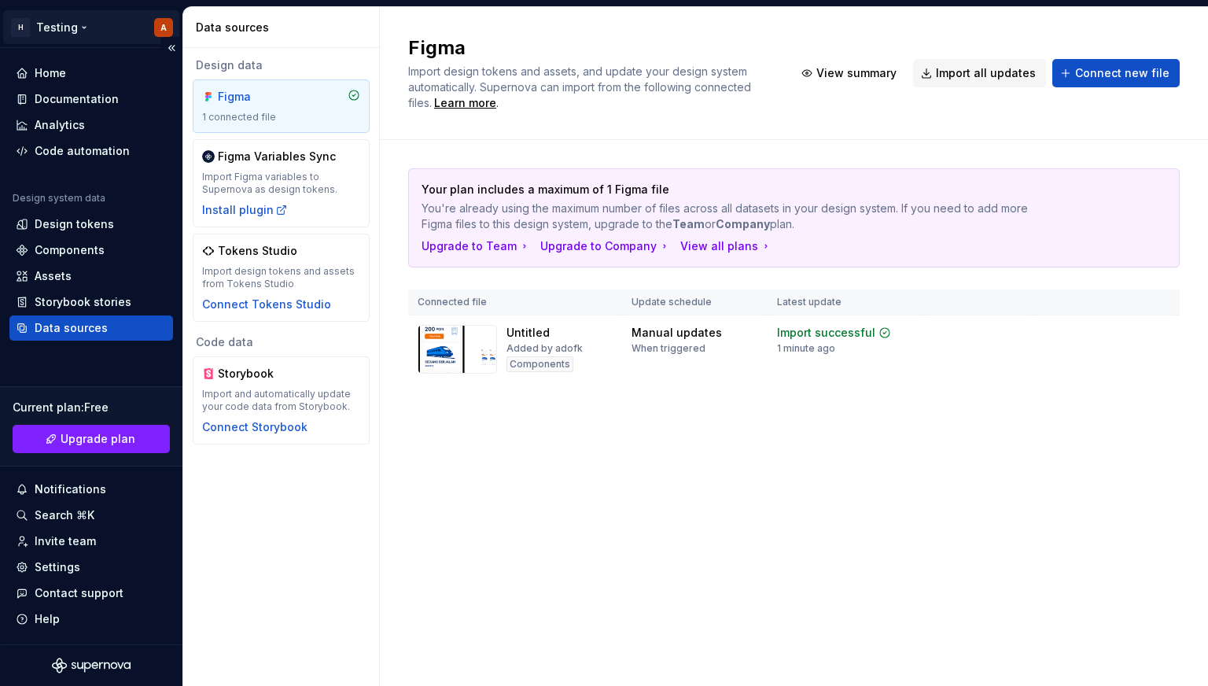
click at [79, 35] on html "H Testing A Home Documentation Analytics Code automation Design system data Des…" at bounding box center [604, 343] width 1208 height 686
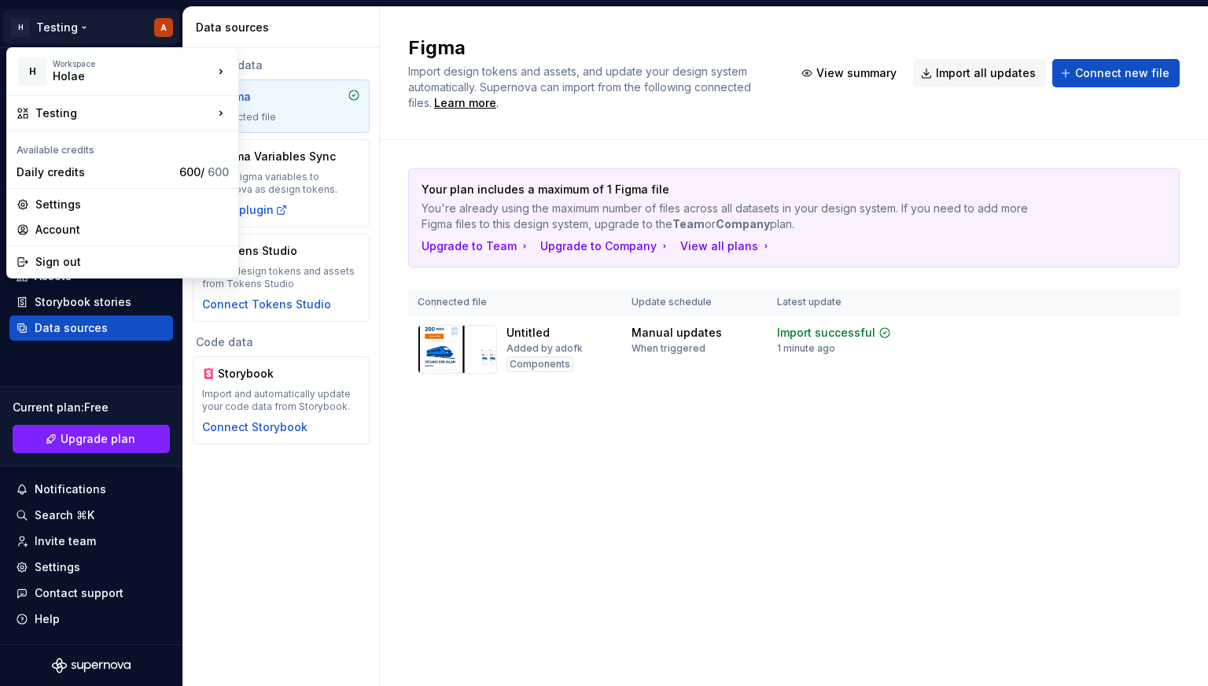
click at [69, 35] on html "H Testing A Home Documentation Analytics Code automation Design system data Des…" at bounding box center [604, 343] width 1208 height 686
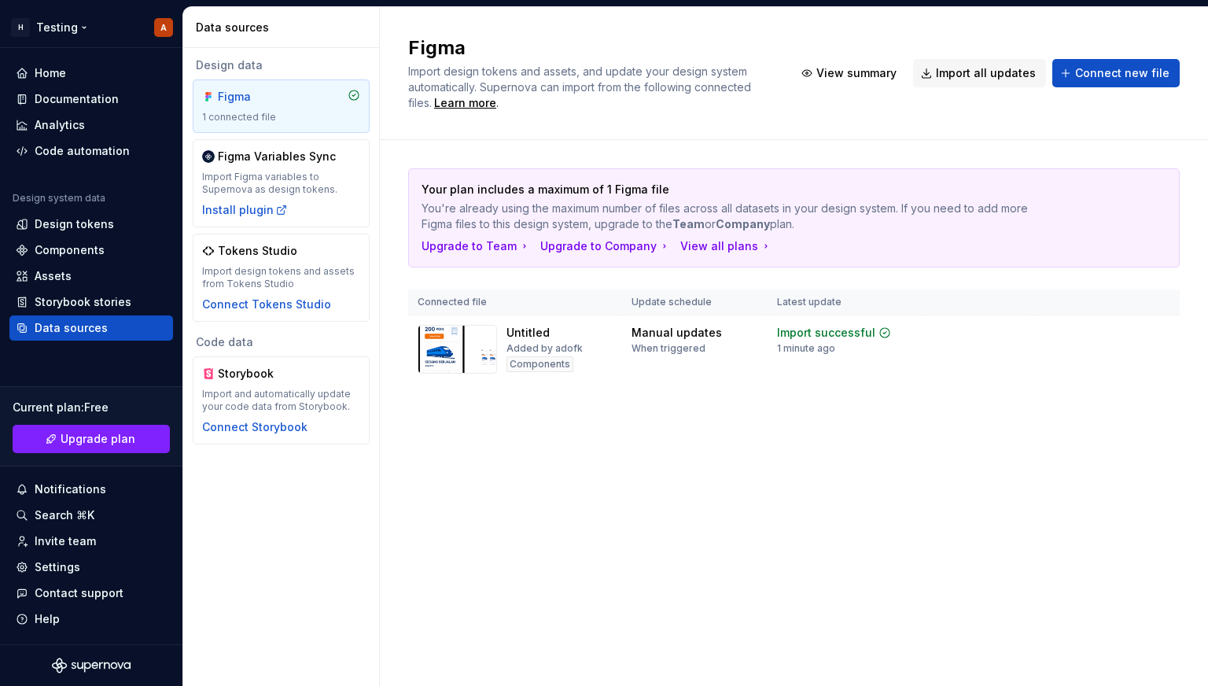
click at [69, 35] on html "H Testing A Home Documentation Analytics Code automation Design system data Des…" at bounding box center [604, 343] width 1208 height 686
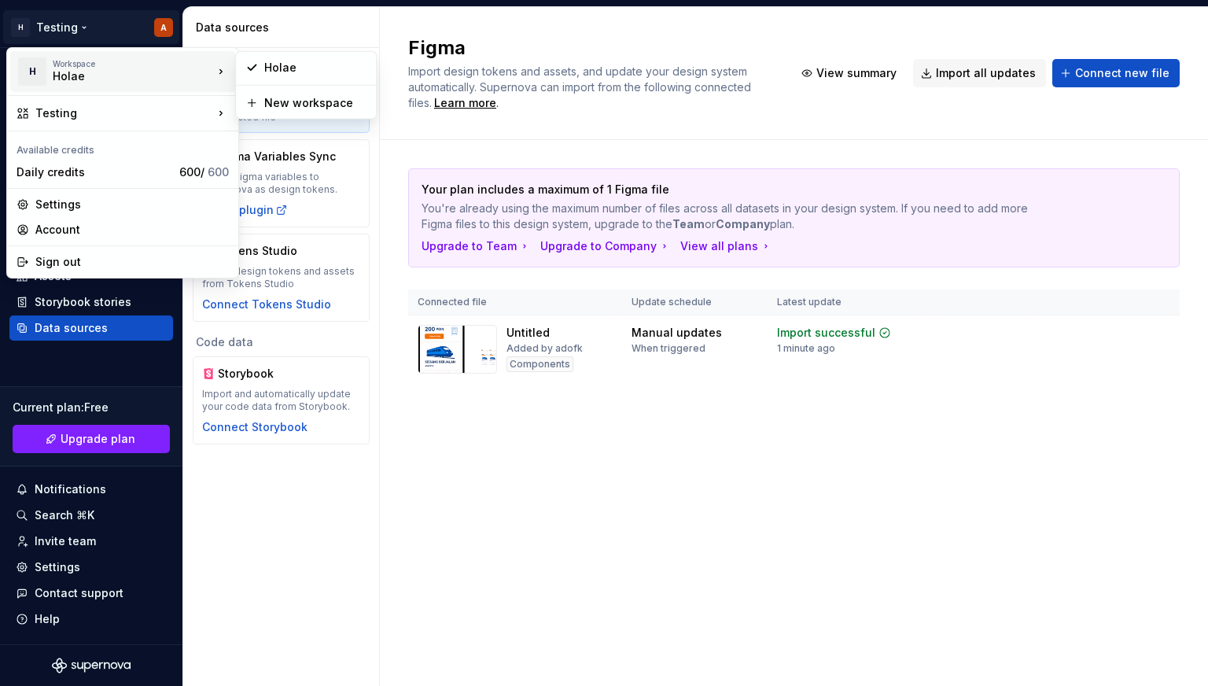
click at [66, 65] on div "Workspace" at bounding box center [133, 63] width 160 height 9
click at [308, 29] on html "H Testing A Home Documentation Analytics Code automation Design system data Des…" at bounding box center [604, 343] width 1208 height 686
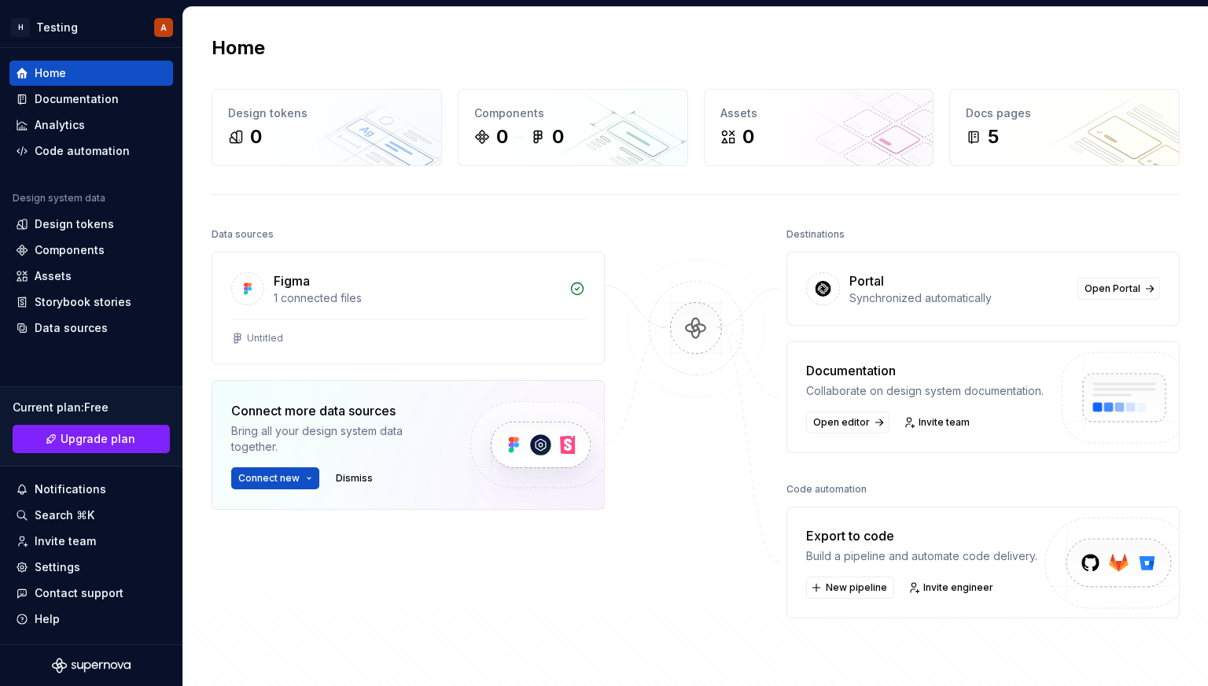
click at [687, 583] on div at bounding box center [696, 428] width 157 height 411
click at [831, 581] on span "New pipeline" at bounding box center [856, 587] width 61 height 13
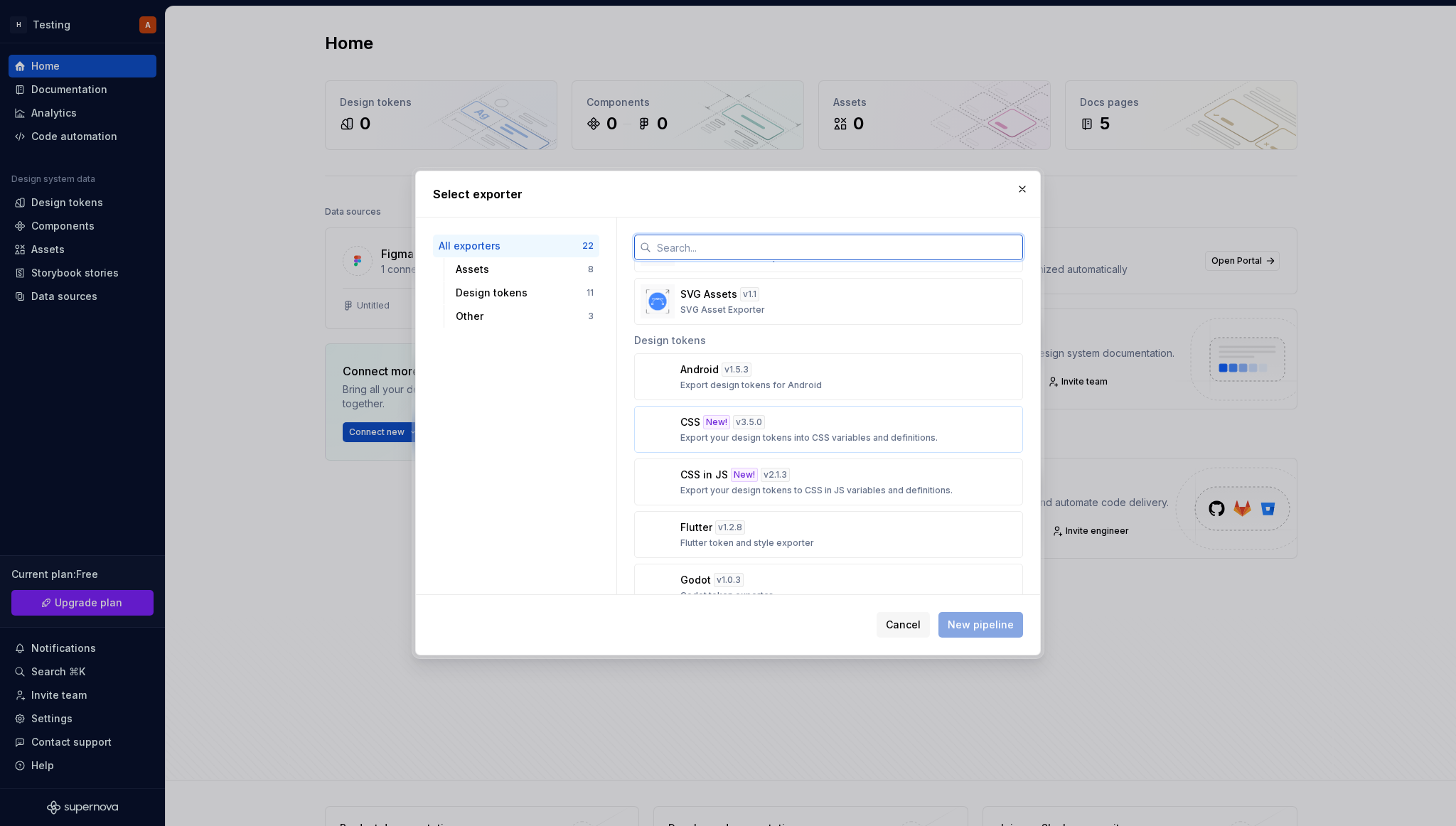
scroll to position [853, 0]
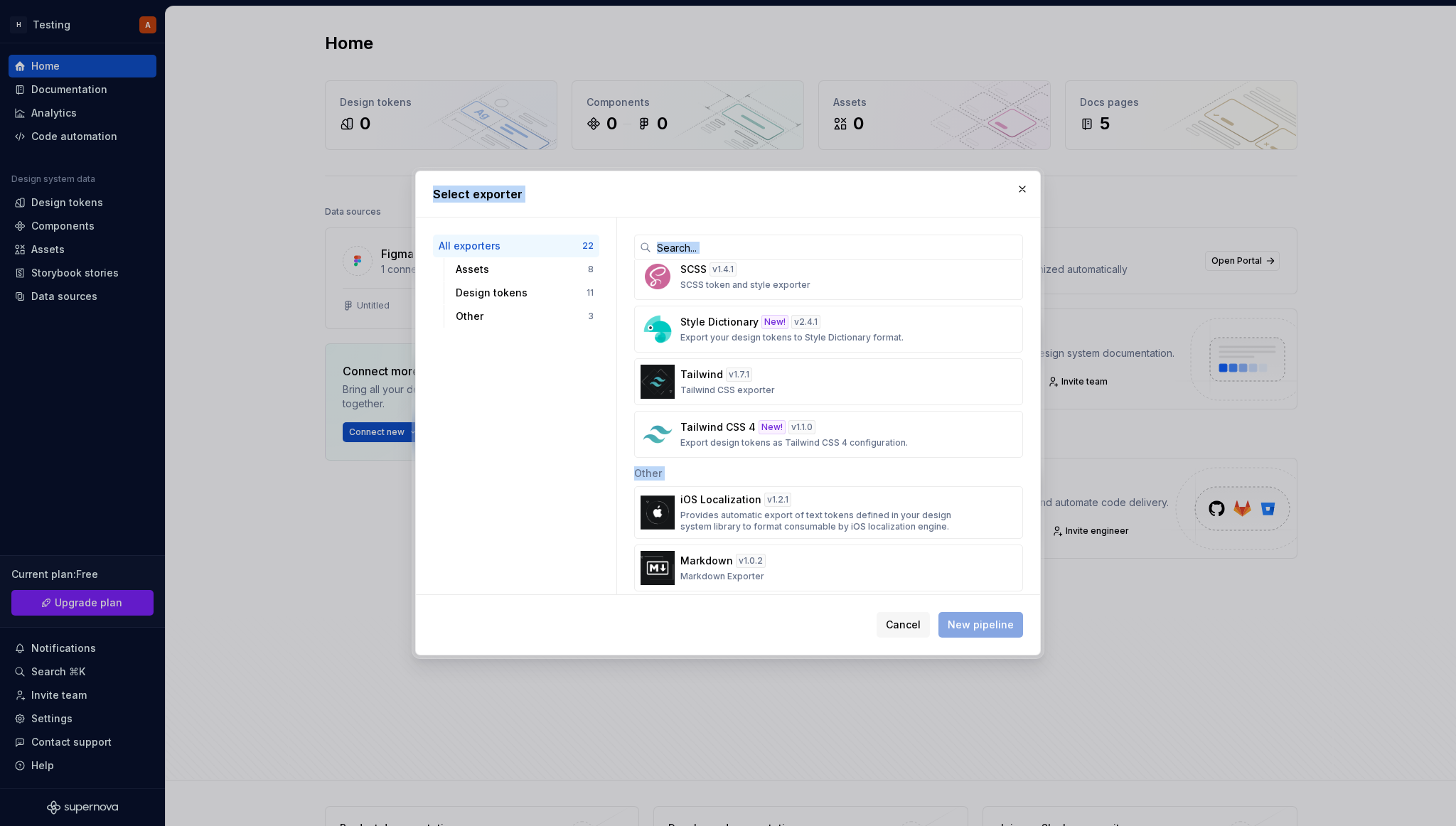
drag, startPoint x: 815, startPoint y: 664, endPoint x: 815, endPoint y: 717, distance: 53.0
click at [815, 619] on div "Select exporter All exporters 22 Assets 8 Design tokens 11 Other 3 Assets Andro…" at bounding box center [728, 413] width 1456 height 826
click at [731, 603] on div "Cancel New pipeline" at bounding box center [728, 624] width 625 height 60
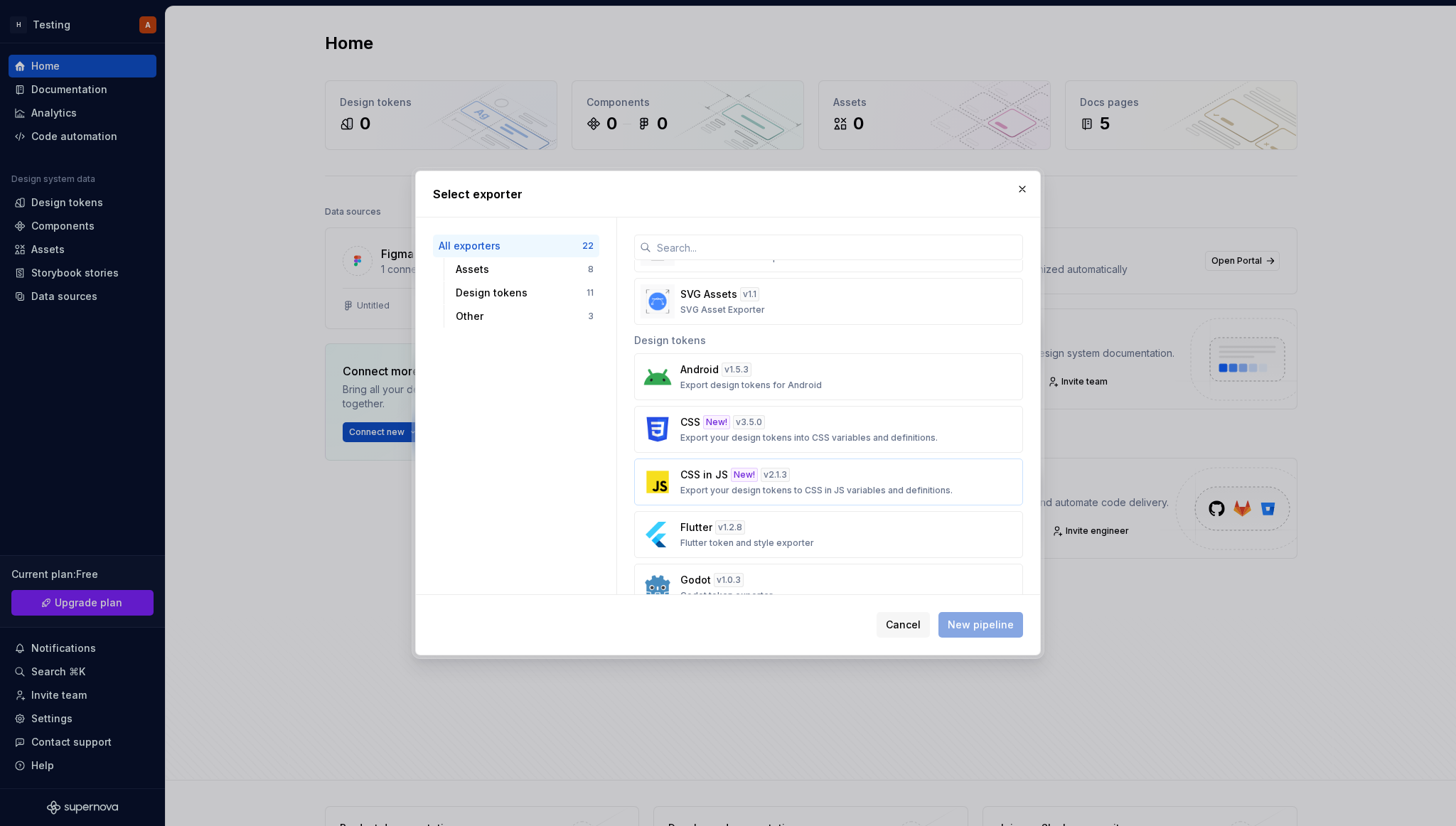
scroll to position [474, 0]
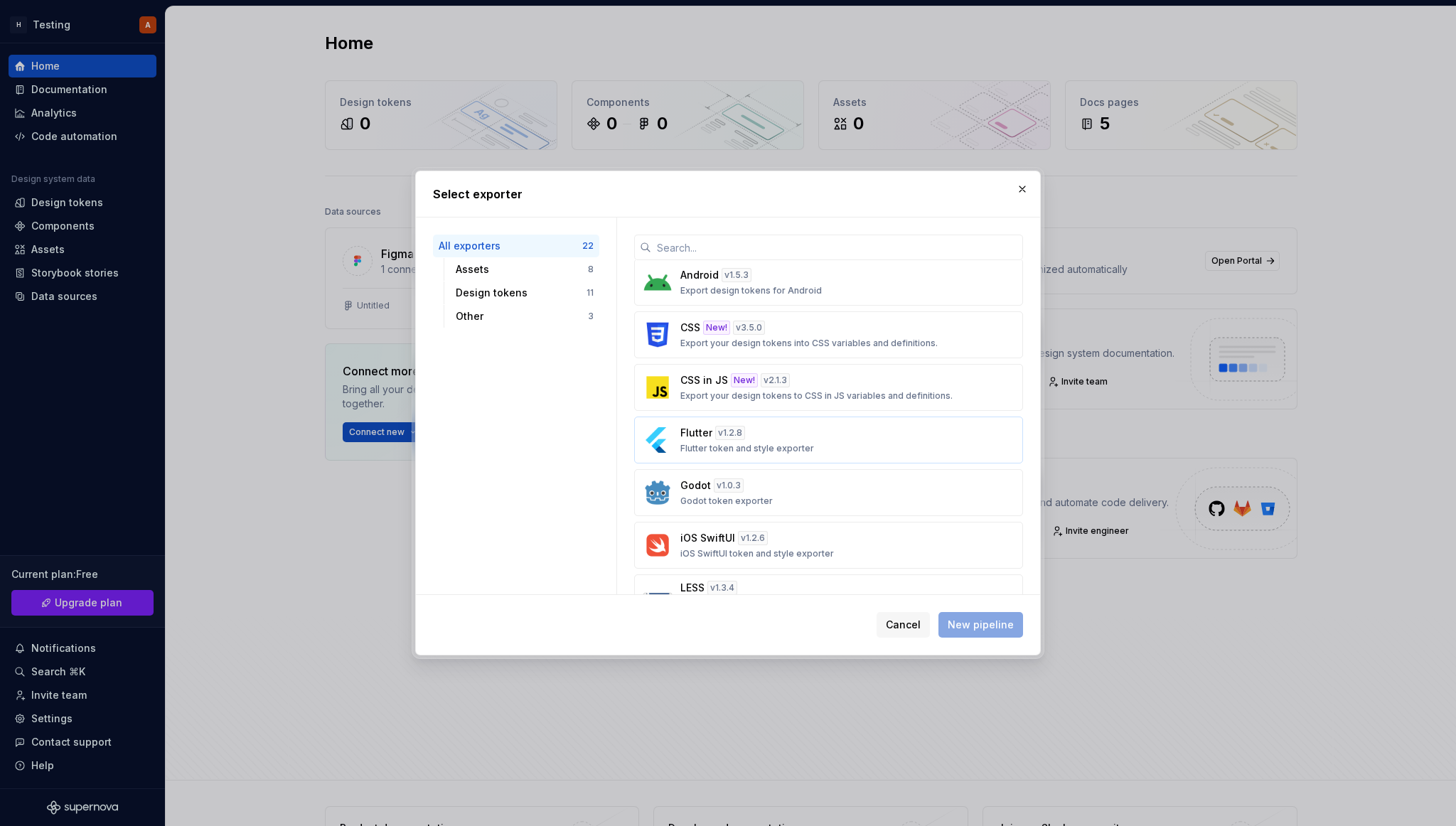
click at [791, 447] on p "Flutter token and style exporter" at bounding box center [747, 448] width 134 height 12
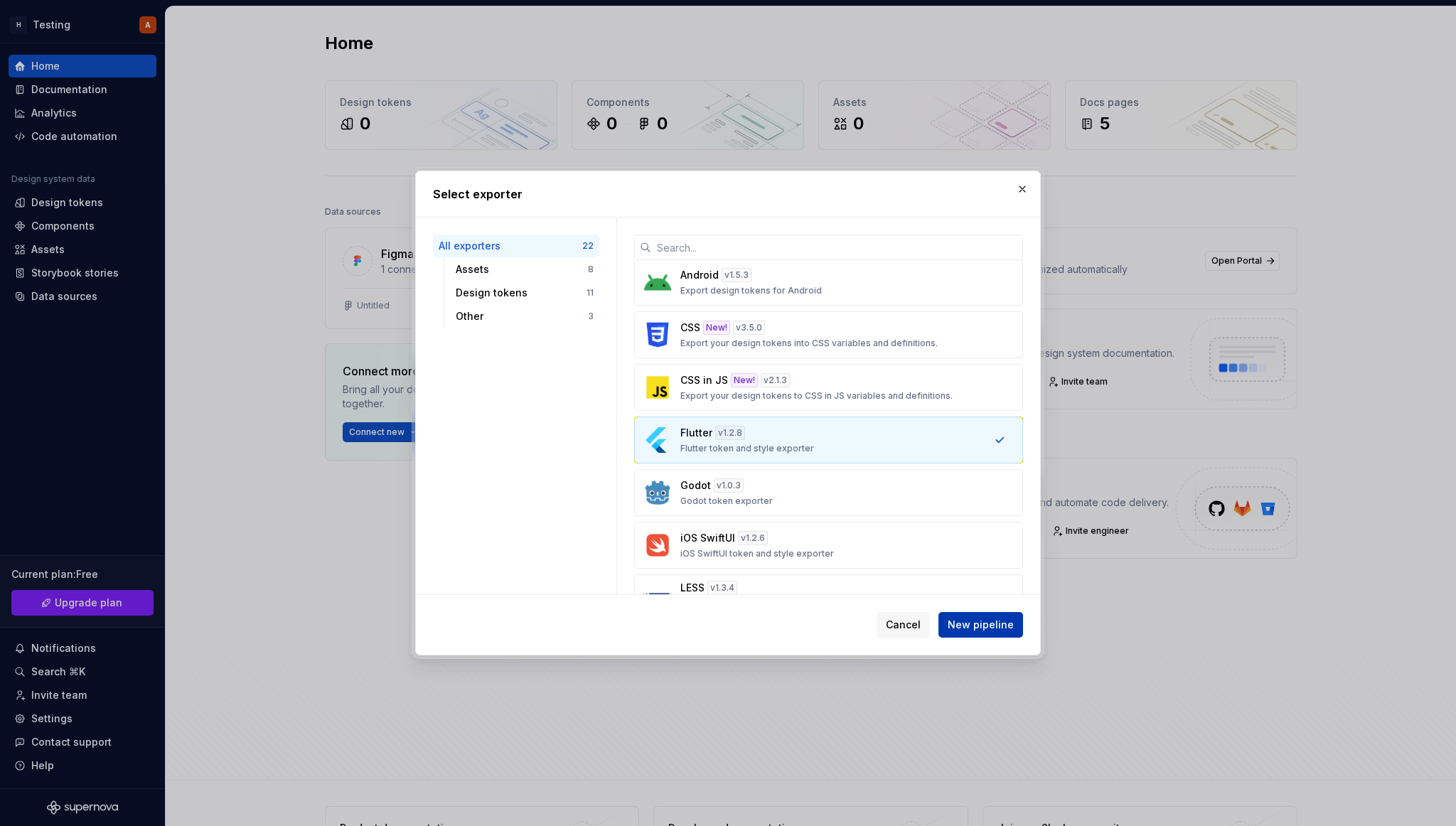
click at [997, 619] on button "New pipeline" at bounding box center [981, 624] width 85 height 25
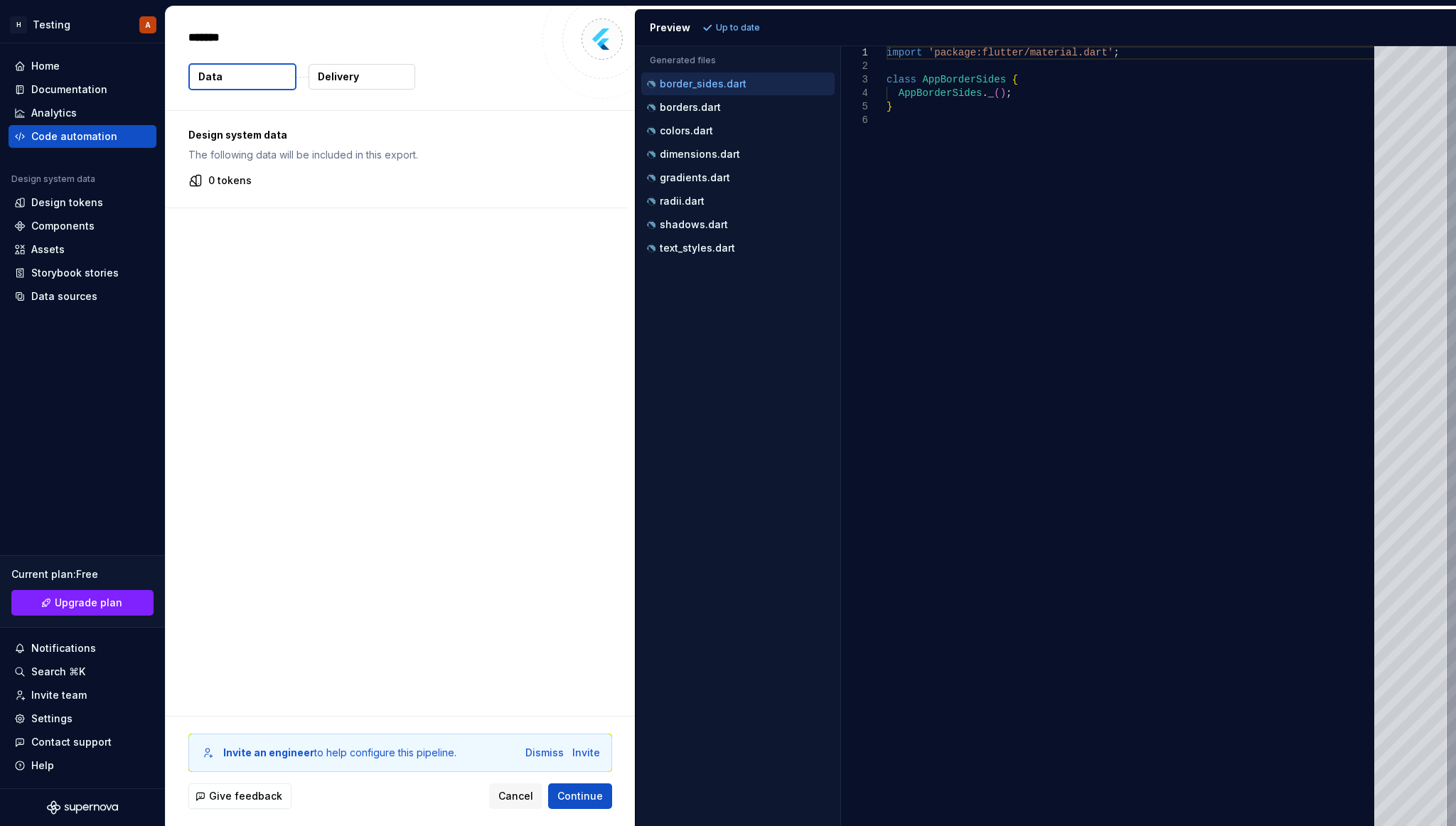
type textarea "*"
click at [708, 148] on p "dimensions.dart" at bounding box center [700, 154] width 80 height 12
click at [715, 101] on p "borders.dart" at bounding box center [690, 107] width 61 height 12
click at [710, 136] on p "colors.dart" at bounding box center [686, 130] width 53 height 12
click at [705, 192] on div "radii.dart" at bounding box center [738, 201] width 193 height 23
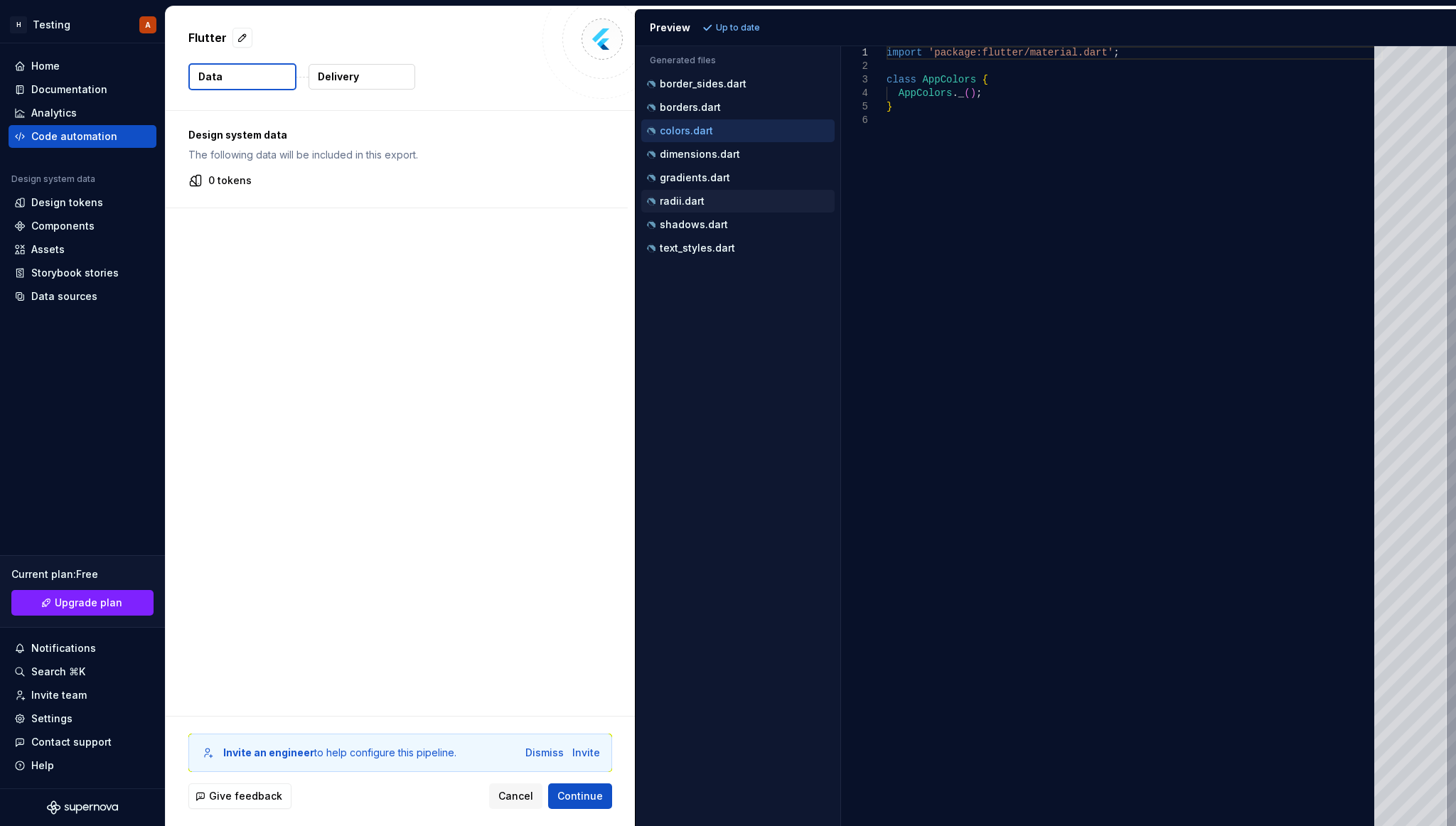
click at [705, 207] on div "radii.dart" at bounding box center [739, 202] width 191 height 14
click at [706, 225] on p "shadows.dart" at bounding box center [694, 224] width 69 height 12
click at [709, 244] on p "text_styles.dart" at bounding box center [697, 248] width 75 height 12
click at [714, 225] on p "shadows.dart" at bounding box center [694, 224] width 69 height 12
click at [721, 198] on div "radii.dart" at bounding box center [739, 202] width 191 height 14
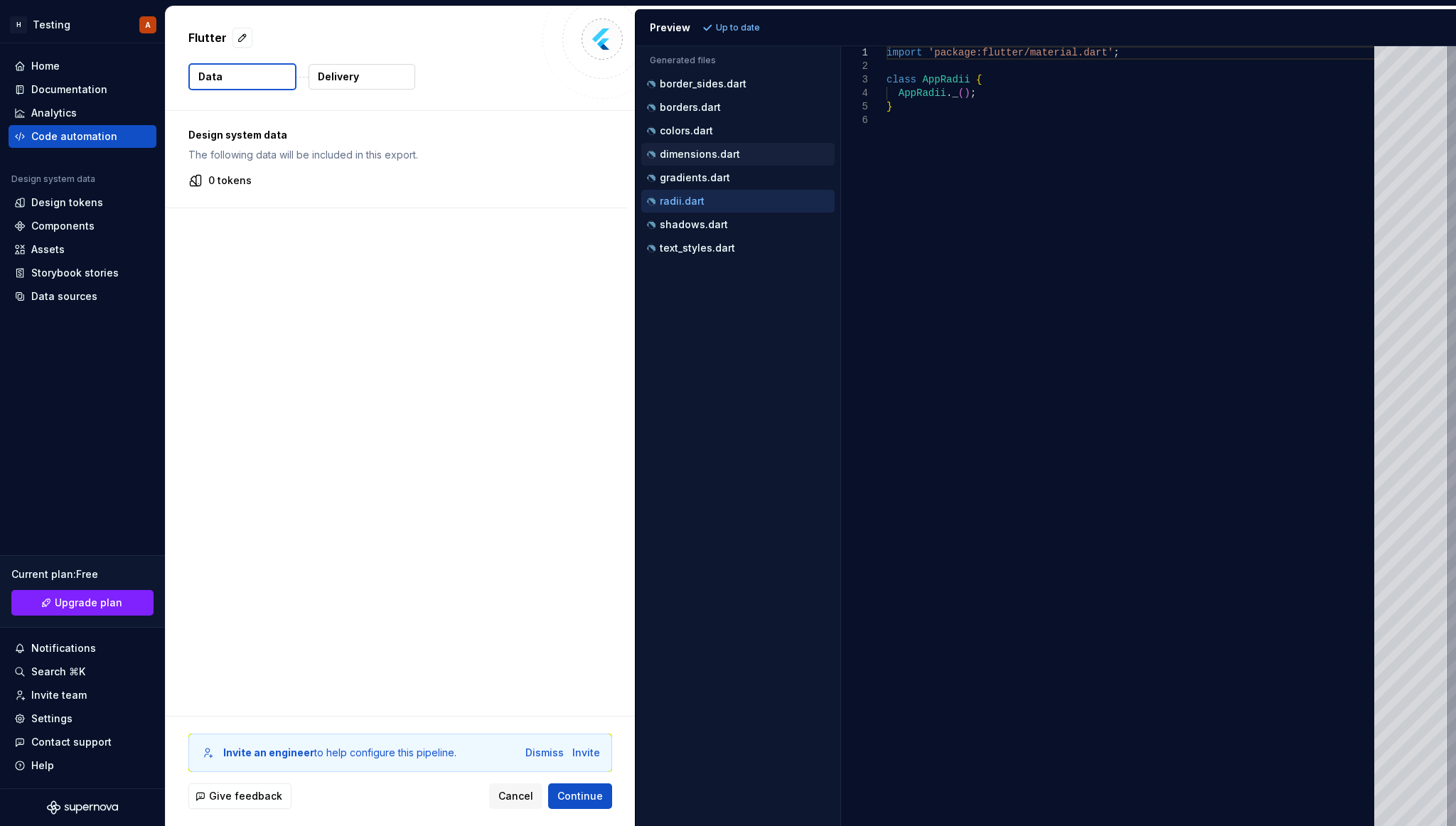
click at [725, 155] on p "dimensions.dart" at bounding box center [700, 154] width 80 height 12
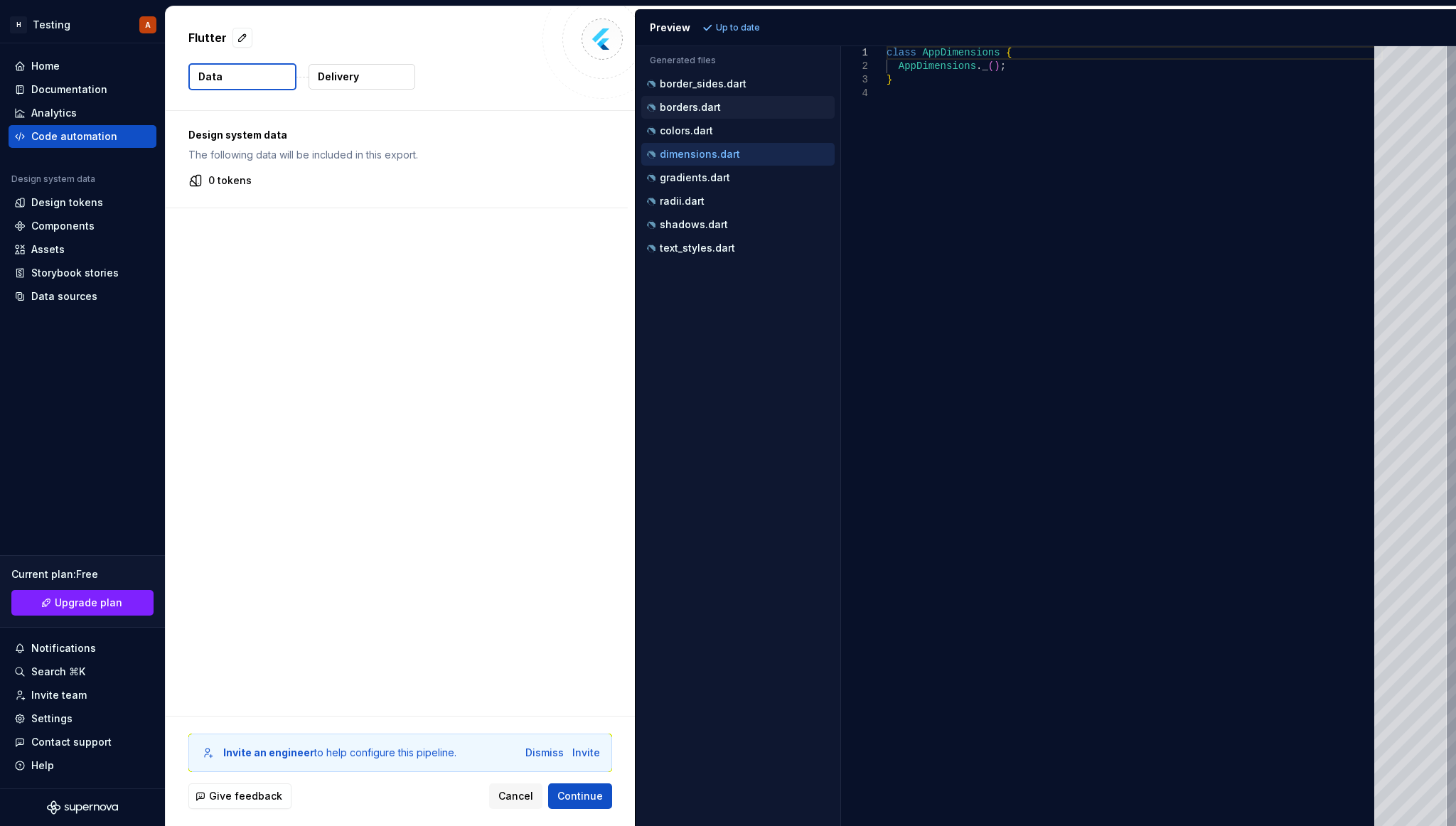
click at [725, 111] on div "borders.dart" at bounding box center [739, 108] width 191 height 14
type textarea "**********"
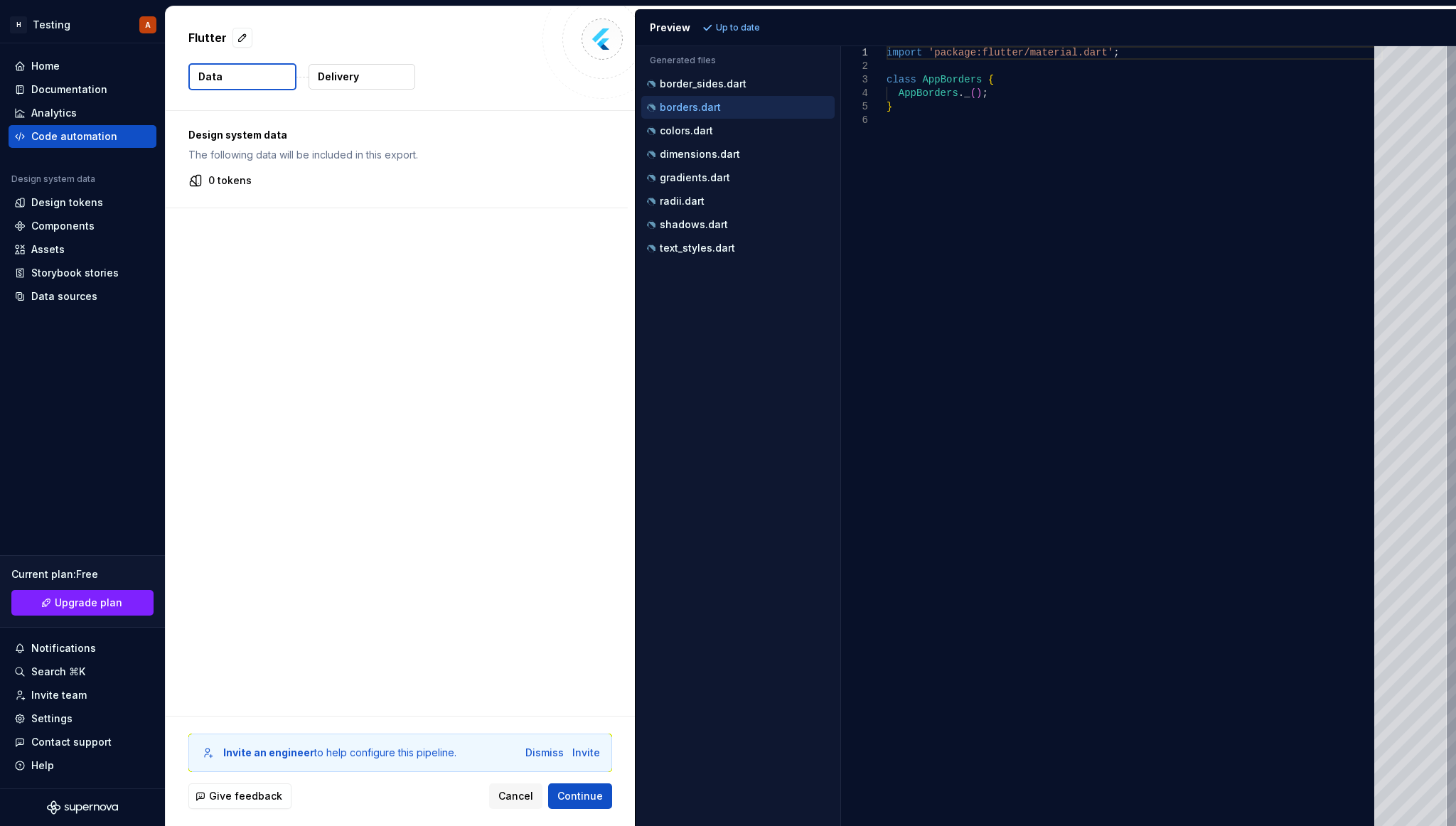
click at [328, 70] on p "Delivery" at bounding box center [339, 77] width 42 height 14
click at [324, 75] on p "Delivery" at bounding box center [339, 77] width 42 height 14
click at [277, 71] on button "Data" at bounding box center [242, 77] width 108 height 27
click at [506, 619] on button "Cancel" at bounding box center [515, 796] width 53 height 25
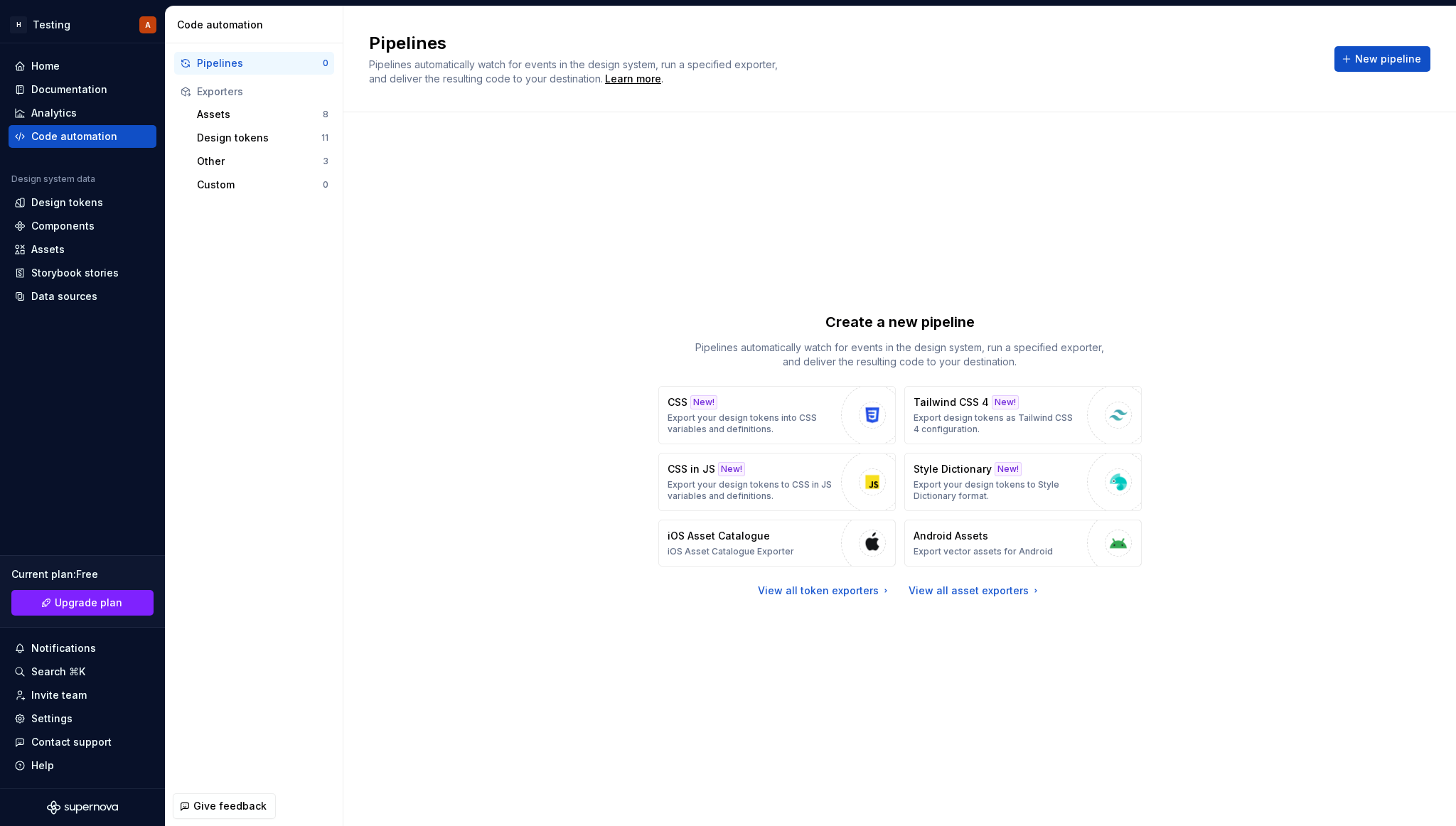
click at [1092, 267] on div "Create a new pipeline Pipelines automatically watch for events in the design sy…" at bounding box center [899, 455] width 1061 height 634
click at [265, 61] on div "Pipelines" at bounding box center [259, 63] width 126 height 14
click at [309, 115] on div "Assets" at bounding box center [259, 115] width 126 height 14
click at [276, 142] on div "Design tokens" at bounding box center [259, 138] width 125 height 14
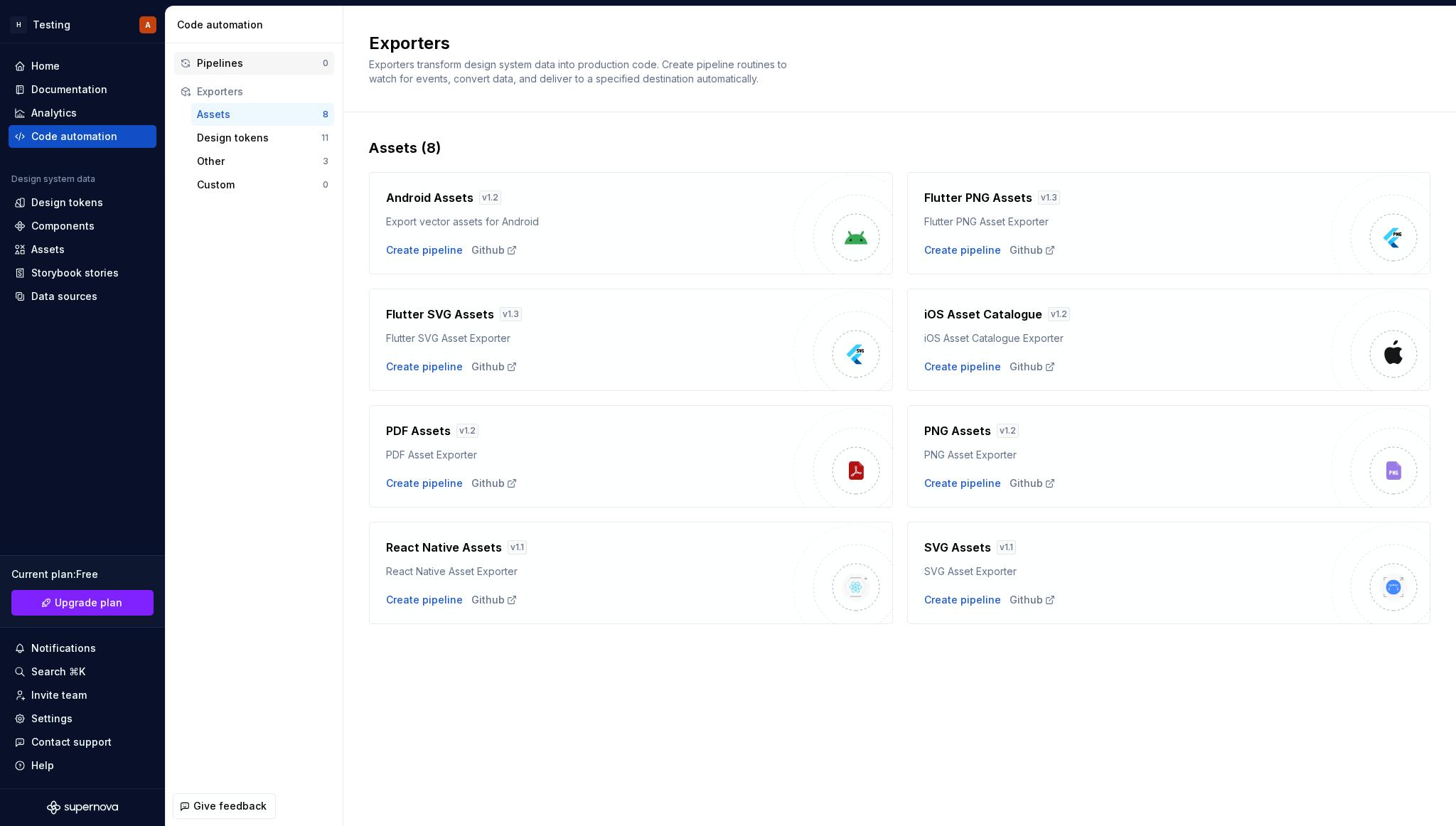
click at [245, 61] on div "Pipelines" at bounding box center [259, 63] width 126 height 14
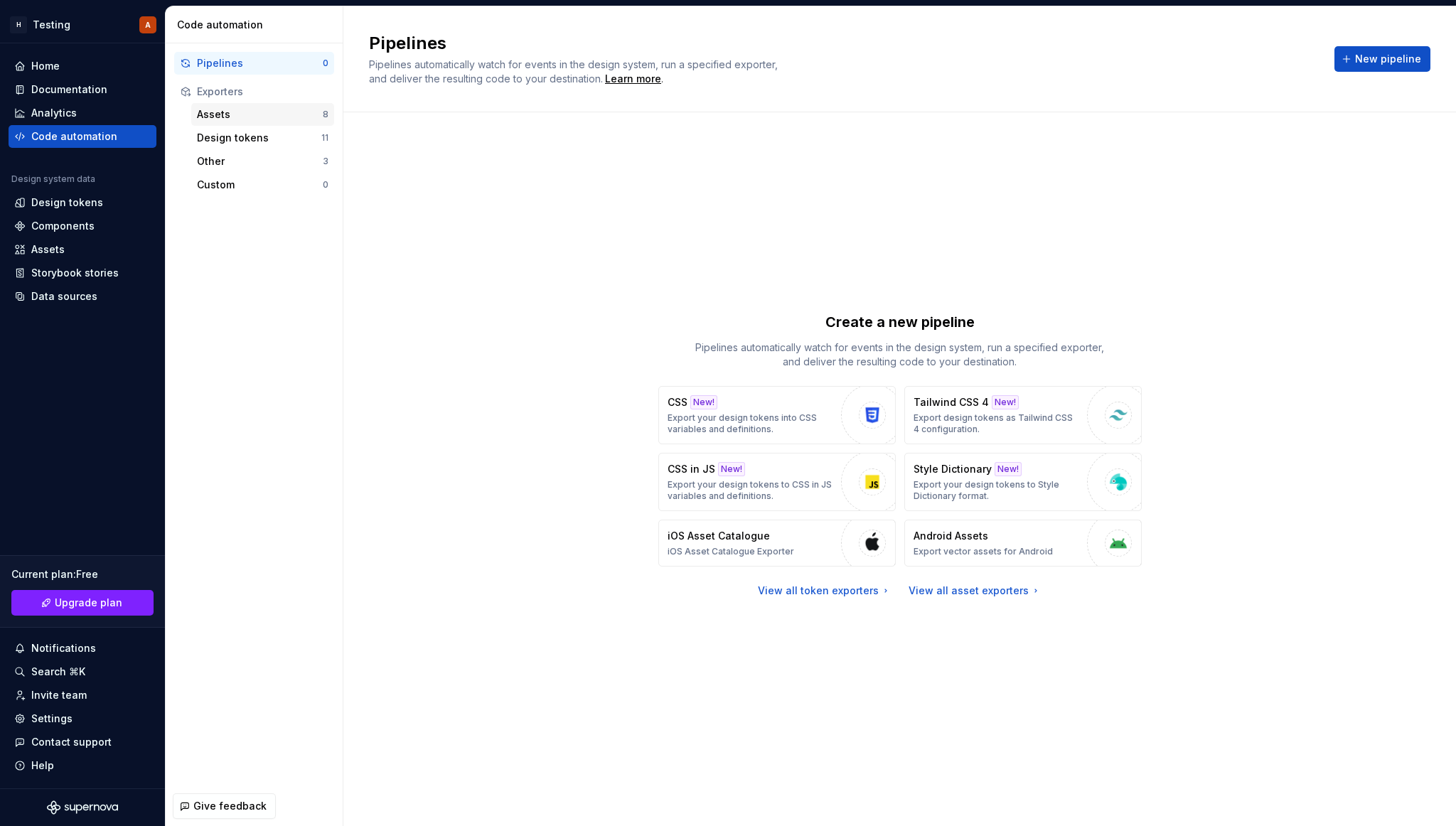
click at [240, 103] on div "Assets 8" at bounding box center [263, 114] width 143 height 23
